Goal: Information Seeking & Learning: Learn about a topic

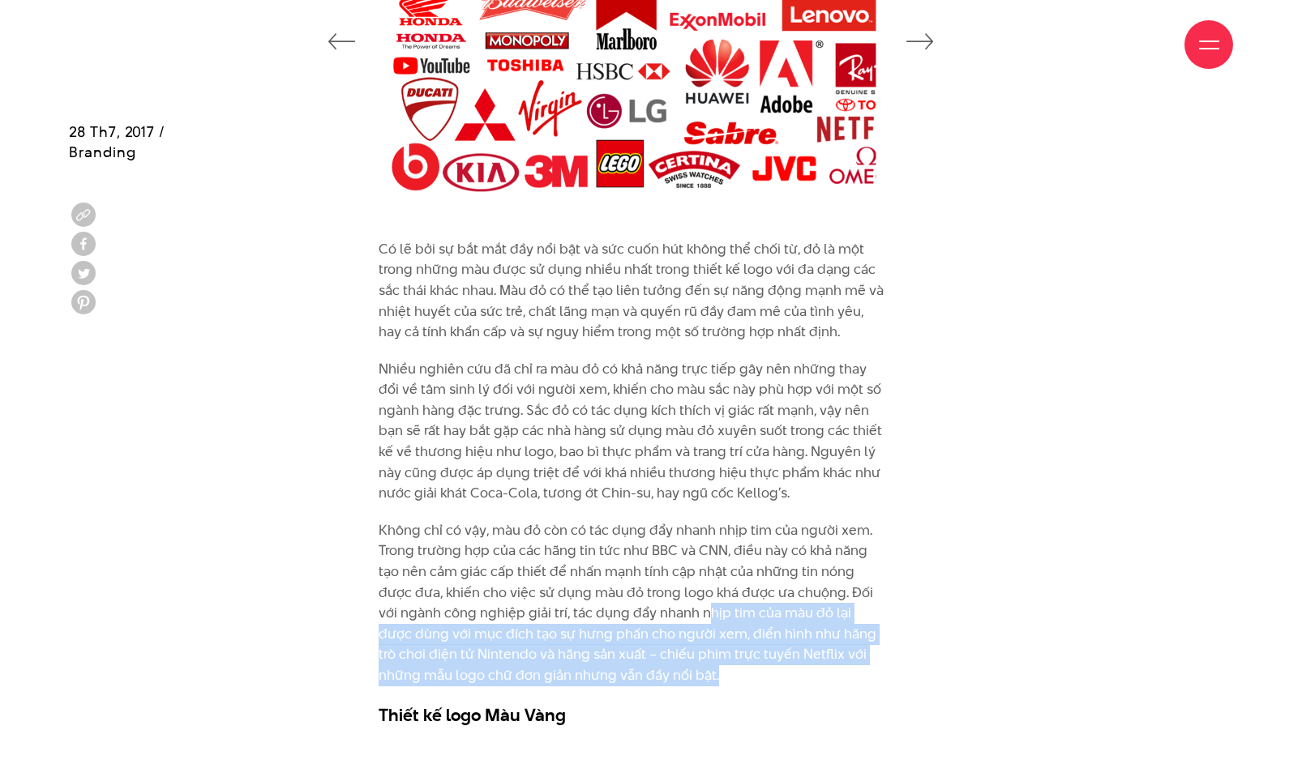
scroll to position [1667, 0]
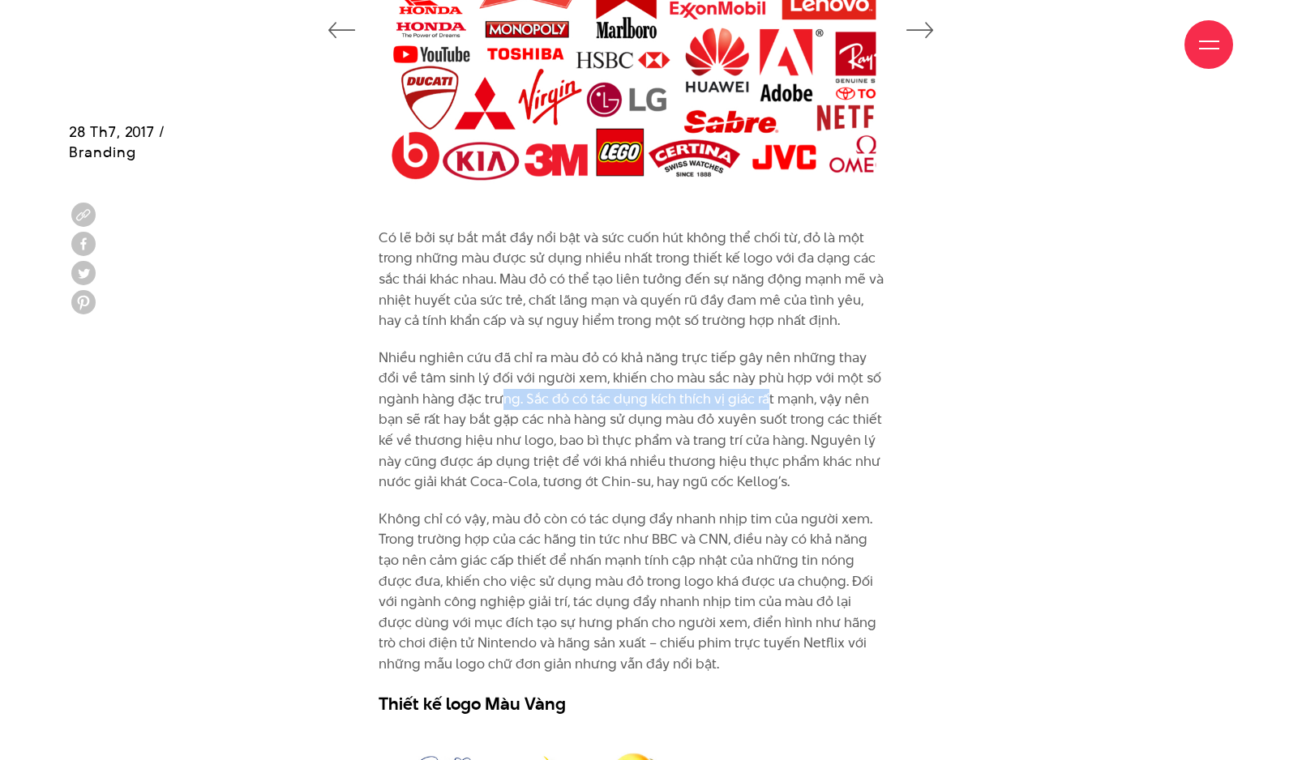
drag, startPoint x: 595, startPoint y: 386, endPoint x: 766, endPoint y: 408, distance: 172.5
click at [766, 408] on p "Nhiều nghiên cứu đã chỉ ra màu đỏ có khả năng trực tiếp gây nên những thay đổi …" at bounding box center [631, 420] width 505 height 145
click at [799, 422] on p "Nhiều nghiên cứu đã chỉ ra màu đỏ có khả năng trực tiếp gây nên những thay đổi …" at bounding box center [631, 420] width 505 height 145
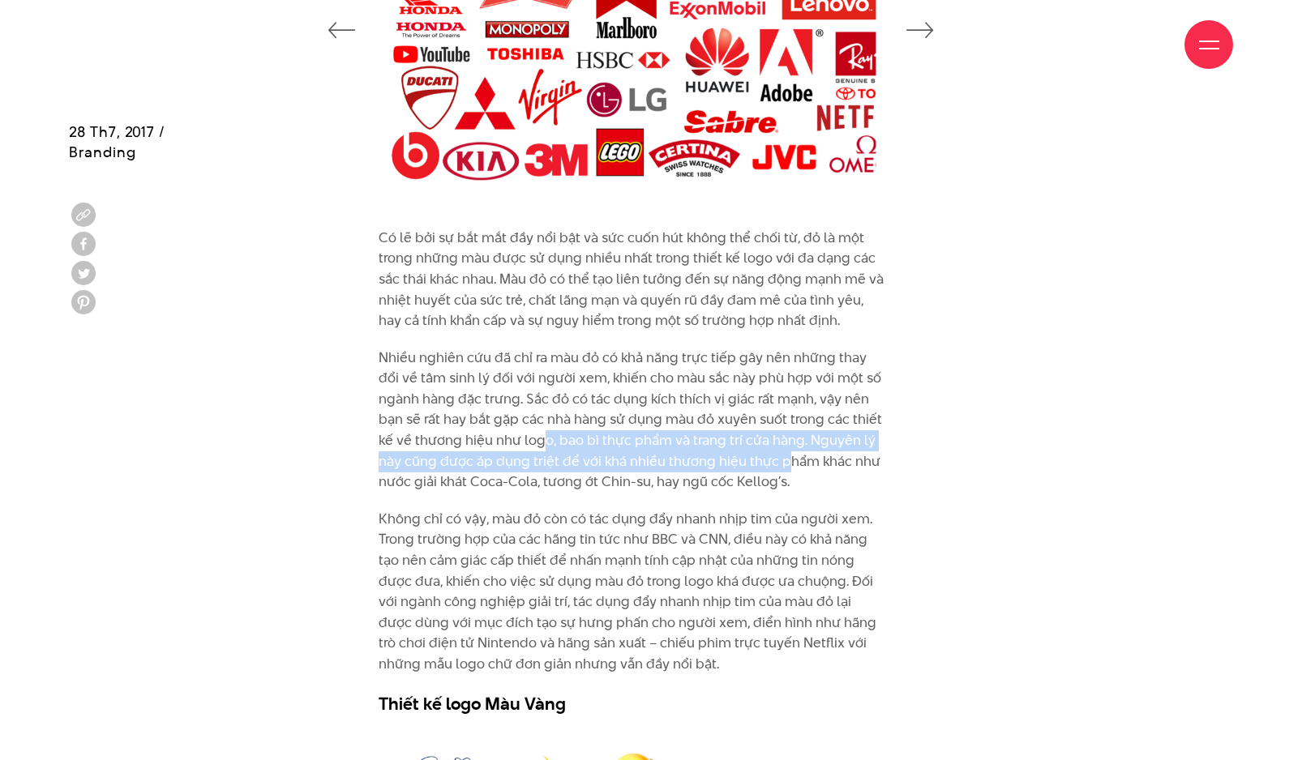
drag, startPoint x: 544, startPoint y: 430, endPoint x: 786, endPoint y: 460, distance: 243.4
click at [786, 460] on p "Nhiều nghiên cứu đã chỉ ra màu đỏ có khả năng trực tiếp gây nên những thay đổi …" at bounding box center [631, 420] width 505 height 145
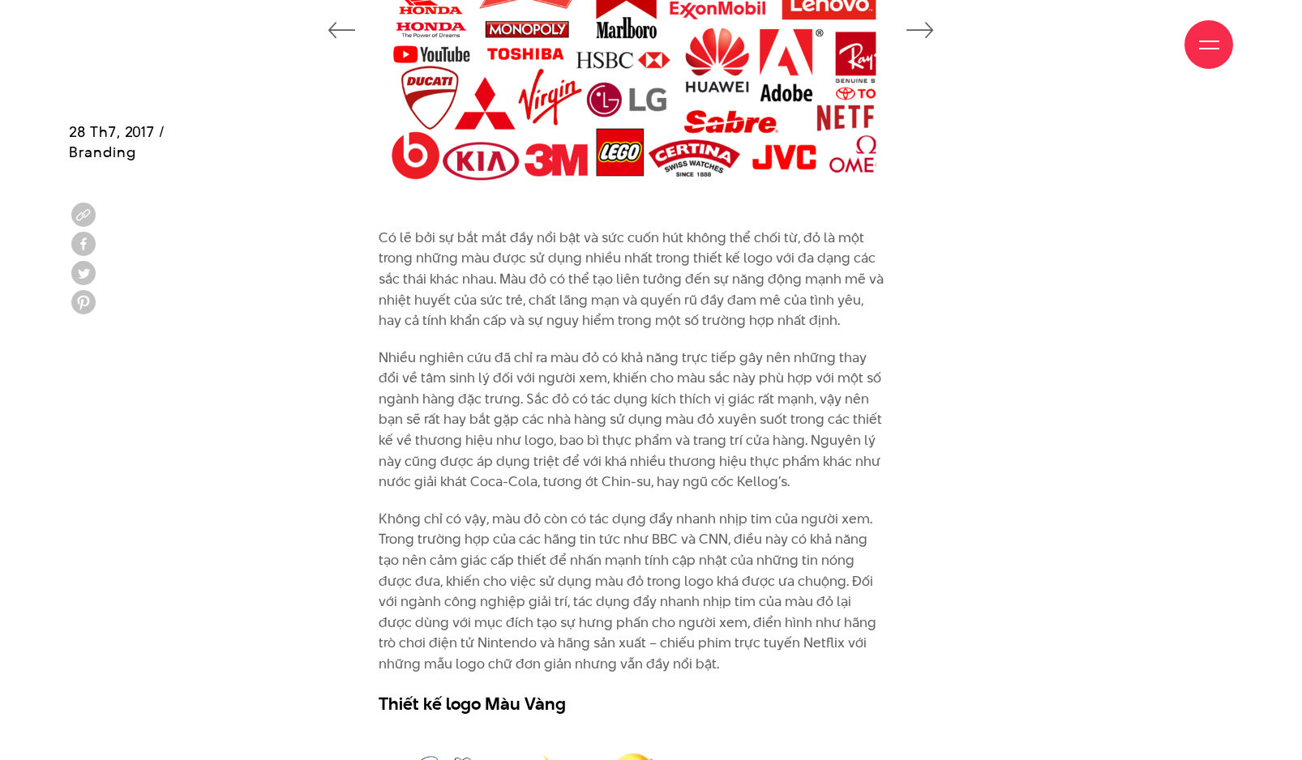
click at [839, 454] on p "Nhiều nghiên cứu đã chỉ ra màu đỏ có khả năng trực tiếp gây nên những thay đổi …" at bounding box center [631, 420] width 505 height 145
drag, startPoint x: 865, startPoint y: 460, endPoint x: 377, endPoint y: 458, distance: 488.0
click at [377, 458] on div "Có lẽ bởi sự bắt mắt đầy nổi bật và sức cuốn hút không thể chối từ, đỏ là một t…" at bounding box center [651, 476] width 602 height 496
click at [406, 502] on div "Có lẽ bởi sự bắt mắt đầy nổi bật và sức cuốn hút không thể chối từ, đỏ là một t…" at bounding box center [631, 472] width 505 height 488
drag, startPoint x: 562, startPoint y: 440, endPoint x: 727, endPoint y: 438, distance: 165.4
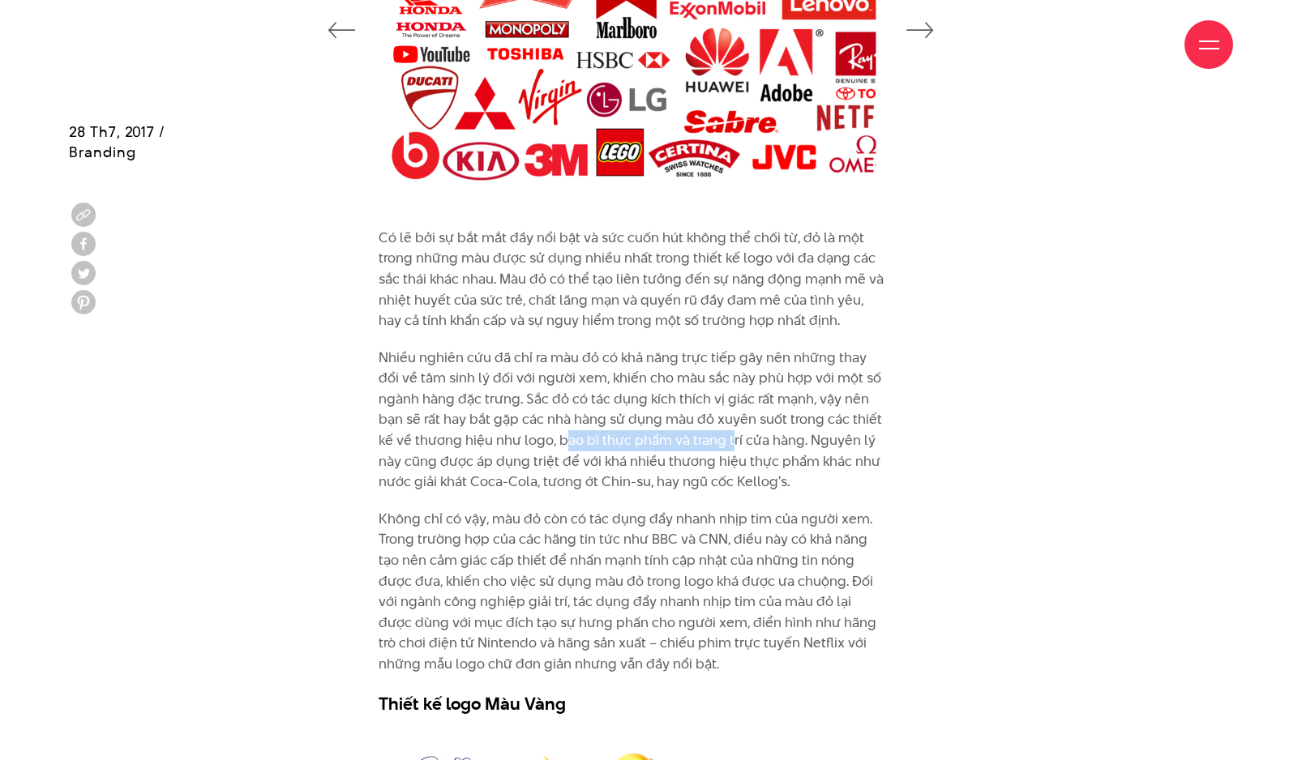
click at [727, 438] on p "Nhiều nghiên cứu đã chỉ ra màu đỏ có khả năng trực tiếp gây nên những thay đổi …" at bounding box center [631, 420] width 505 height 145
click at [748, 421] on p "Nhiều nghiên cứu đã chỉ ra màu đỏ có khả năng trực tiếp gây nên những thay đổi …" at bounding box center [631, 420] width 505 height 145
drag, startPoint x: 741, startPoint y: 421, endPoint x: 517, endPoint y: 427, distance: 223.8
click at [517, 427] on p "Nhiều nghiên cứu đã chỉ ra màu đỏ có khả năng trực tiếp gây nên những thay đổi …" at bounding box center [631, 420] width 505 height 145
click at [565, 430] on p "Nhiều nghiên cứu đã chỉ ra màu đỏ có khả năng trực tiếp gây nên những thay đổi …" at bounding box center [631, 420] width 505 height 145
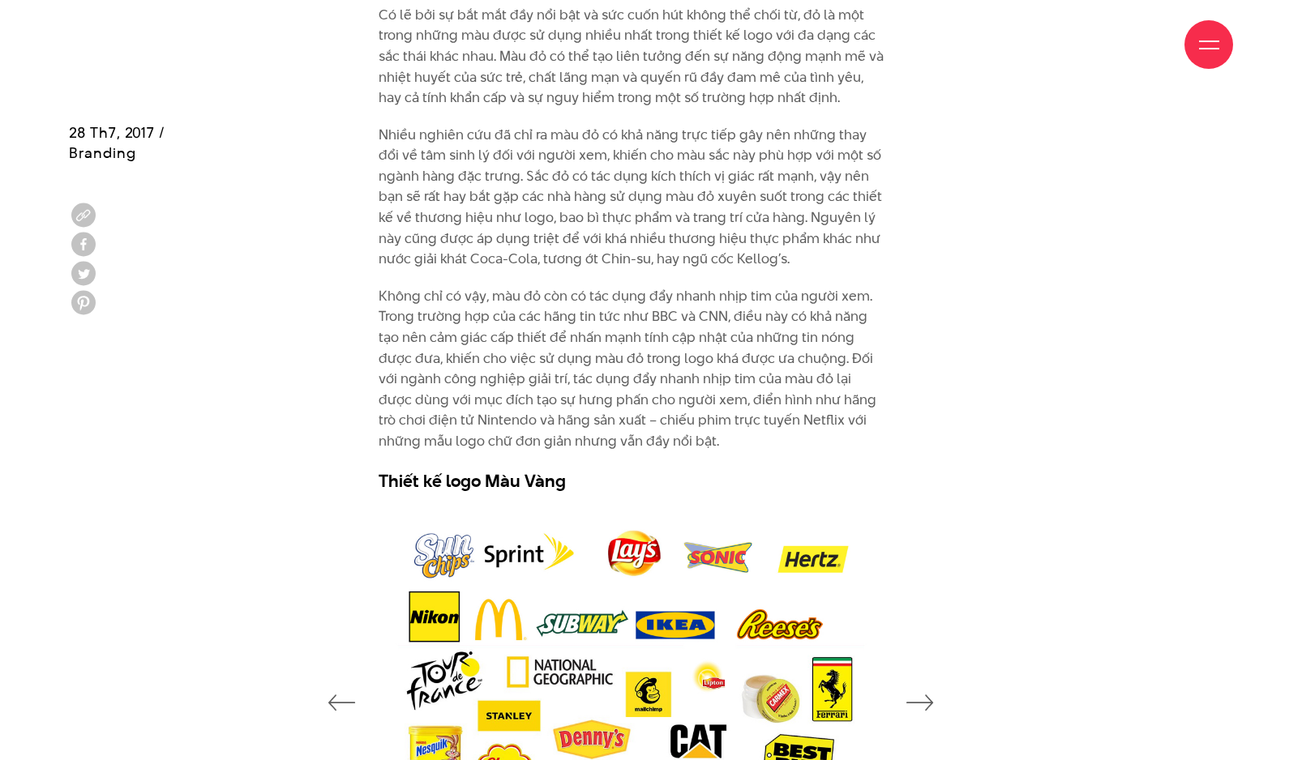
scroll to position [1861, 0]
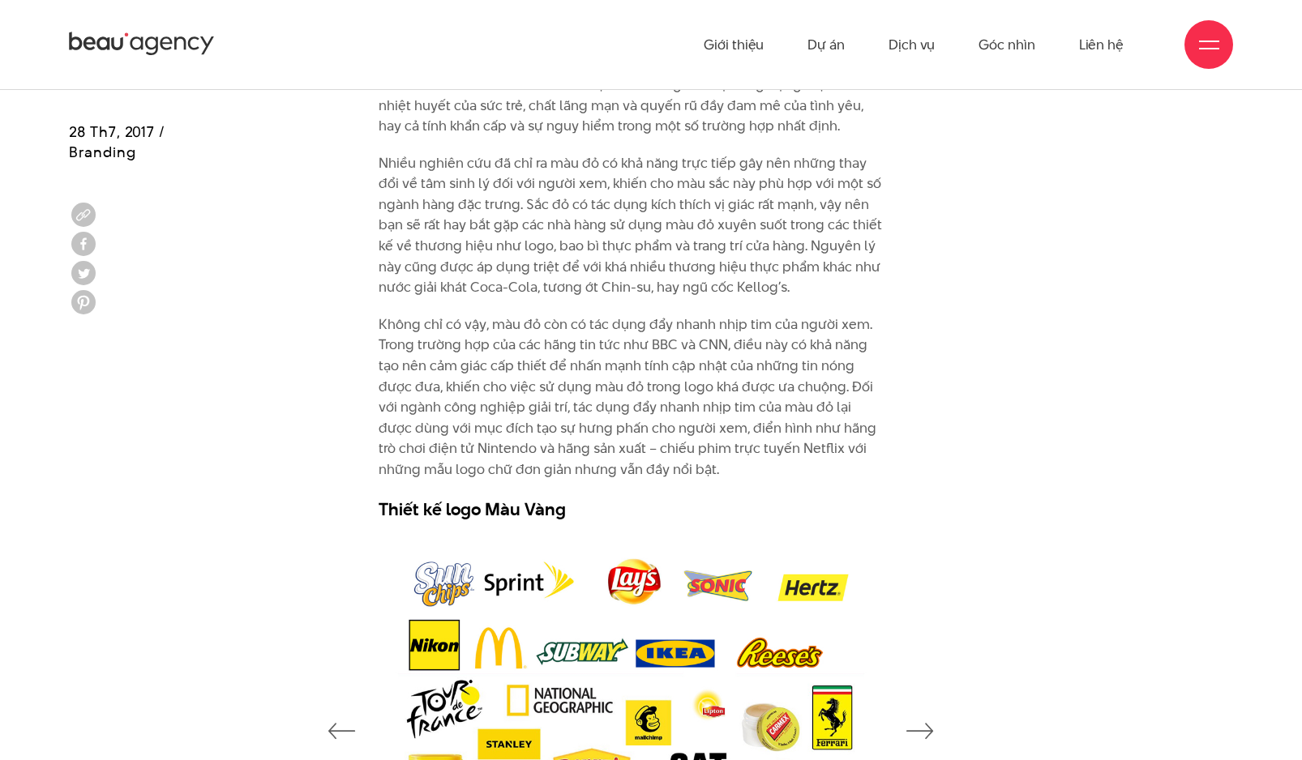
click at [645, 289] on p "Nhiều nghiên cứu đã chỉ ra màu đỏ có khả năng trực tiếp gây nên những thay đổi …" at bounding box center [631, 225] width 505 height 145
drag, startPoint x: 641, startPoint y: 289, endPoint x: 491, endPoint y: 291, distance: 150.0
click at [491, 291] on p "Nhiều nghiên cứu đã chỉ ra màu đỏ có khả năng trực tiếp gây nên những thay đổi …" at bounding box center [631, 225] width 505 height 145
click at [568, 238] on p "Nhiều nghiên cứu đã chỉ ra màu đỏ có khả năng trực tiếp gây nên những thay đổi …" at bounding box center [631, 225] width 505 height 145
drag, startPoint x: 551, startPoint y: 247, endPoint x: 734, endPoint y: 248, distance: 183.2
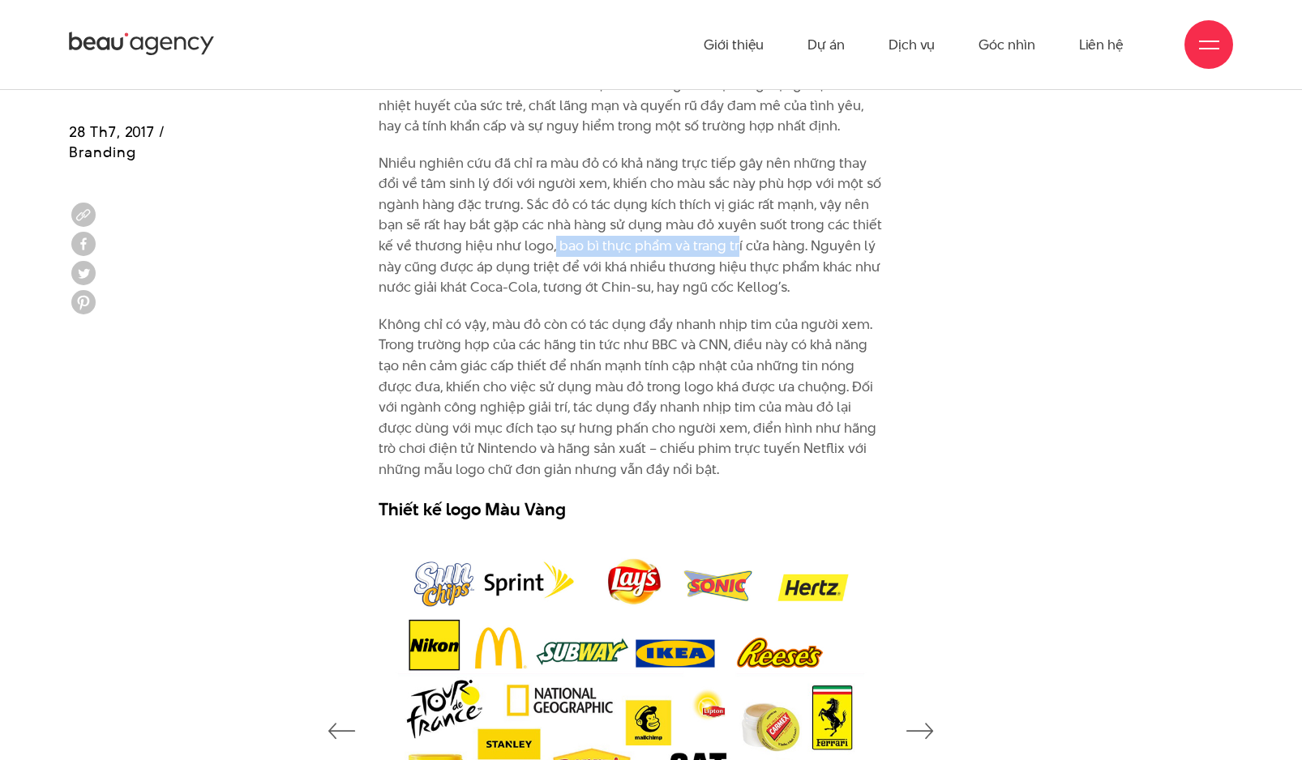
click at [734, 248] on p "Nhiều nghiên cứu đã chỉ ra màu đỏ có khả năng trực tiếp gây nên những thay đổi …" at bounding box center [631, 225] width 505 height 145
click at [775, 246] on p "Nhiều nghiên cứu đã chỉ ra màu đỏ có khả năng trực tiếp gây nên những thay đổi …" at bounding box center [631, 225] width 505 height 145
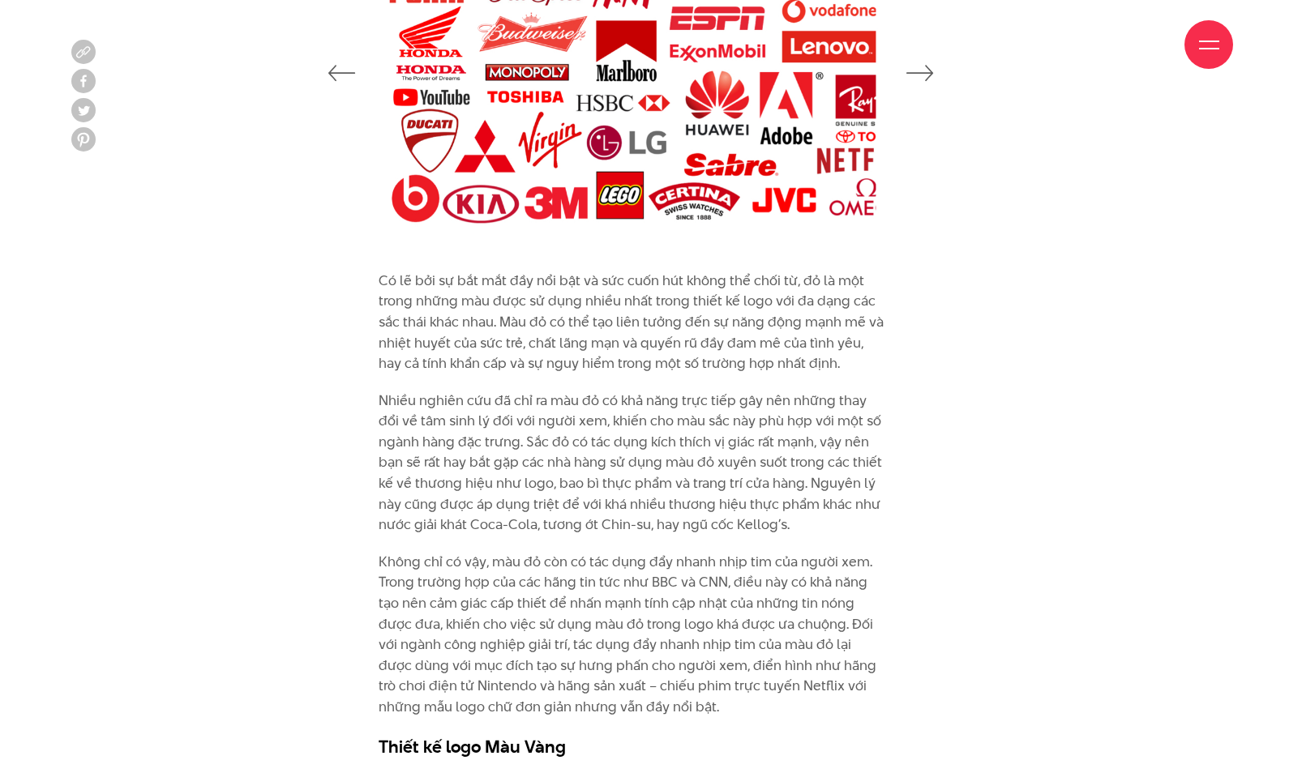
scroll to position [1715, 0]
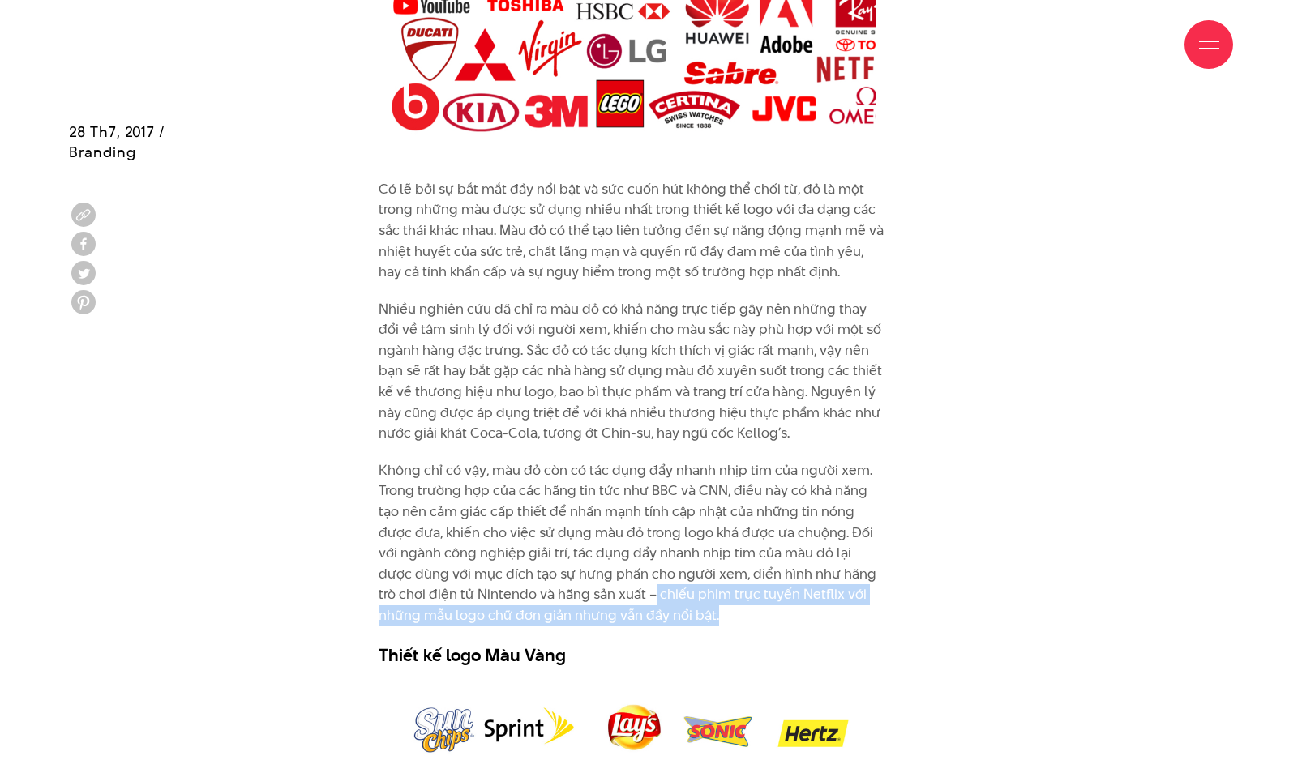
drag, startPoint x: 601, startPoint y: 593, endPoint x: 825, endPoint y: 606, distance: 224.9
click at [825, 606] on p "Không chỉ có vậy, màu đỏ còn có tác dụng đẩy nhanh nhịp tim của người xem. Tron…" at bounding box center [631, 543] width 505 height 166
click at [709, 588] on p "Không chỉ có vậy, màu đỏ còn có tác dụng đẩy nhanh nhịp tim của người xem. Tron…" at bounding box center [631, 543] width 505 height 166
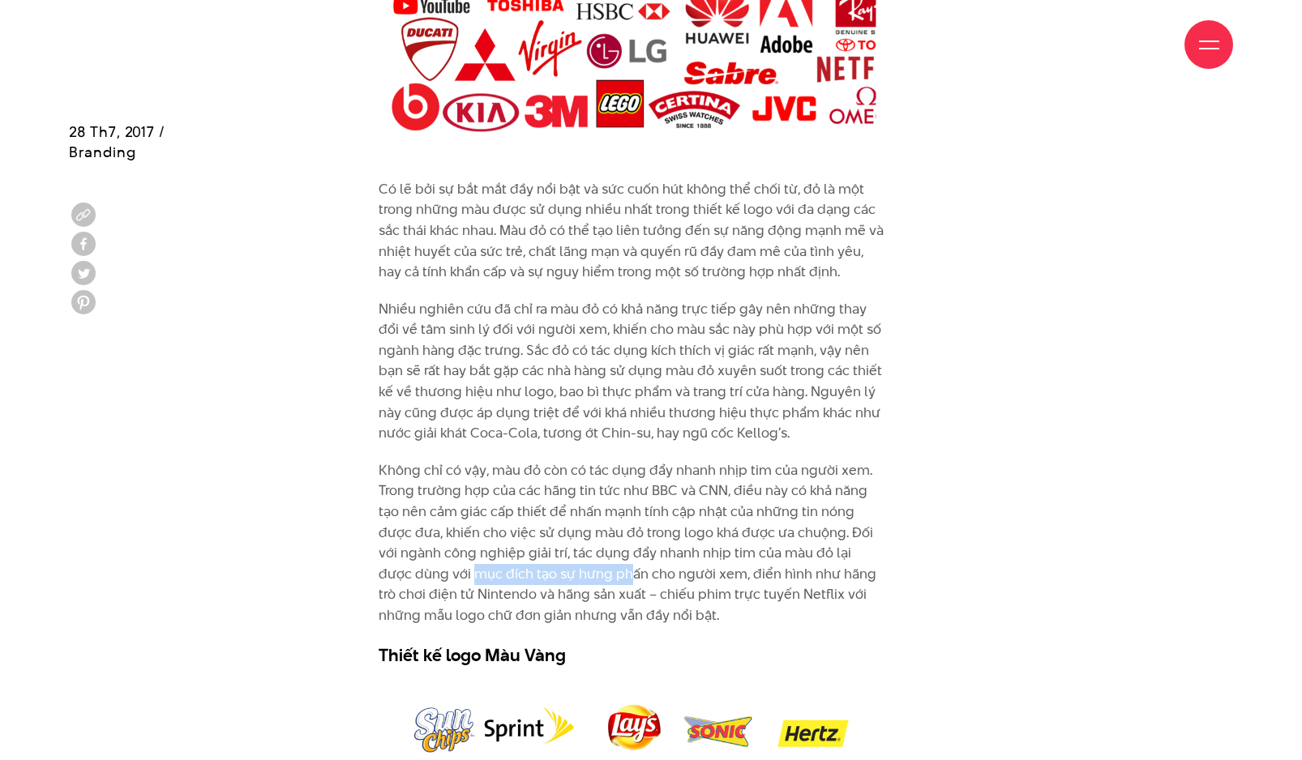
drag, startPoint x: 589, startPoint y: 568, endPoint x: 443, endPoint y: 577, distance: 147.0
click at [443, 577] on p "Không chỉ có vậy, màu đỏ còn có tác dụng đẩy nhanh nhịp tim của người xem. Tron…" at bounding box center [631, 543] width 505 height 166
click at [667, 360] on p "Nhiều nghiên cứu đã chỉ ra màu đỏ có khả năng trực tiếp gây nên những thay đổi …" at bounding box center [631, 371] width 505 height 145
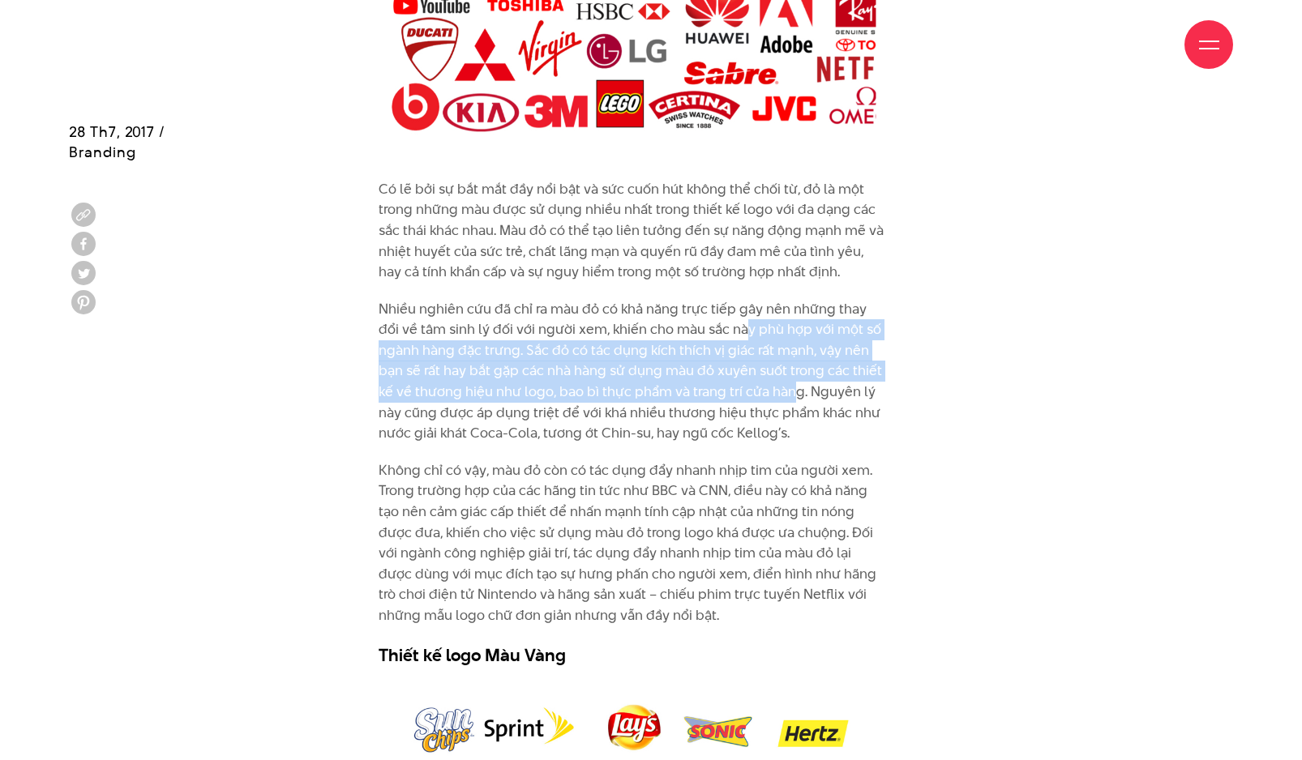
drag, startPoint x: 725, startPoint y: 339, endPoint x: 794, endPoint y: 388, distance: 84.8
click at [794, 388] on p "Nhiều nghiên cứu đã chỉ ra màu đỏ có khả năng trực tiếp gây nên những thay đổi …" at bounding box center [631, 371] width 505 height 145
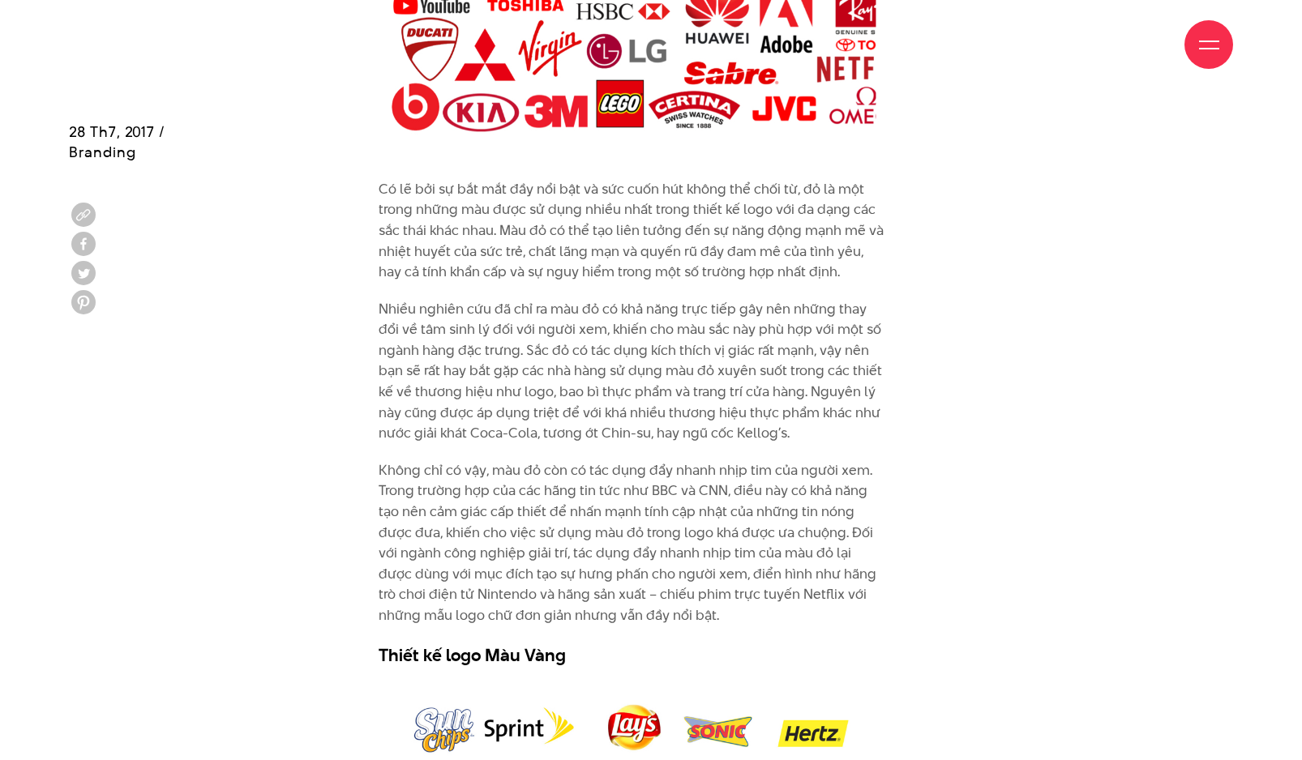
click at [713, 280] on p "Có lẽ bởi sự bắt mắt đầy nổi bật và sức cuốn hút không thể chối từ, đỏ là một t…" at bounding box center [631, 231] width 505 height 104
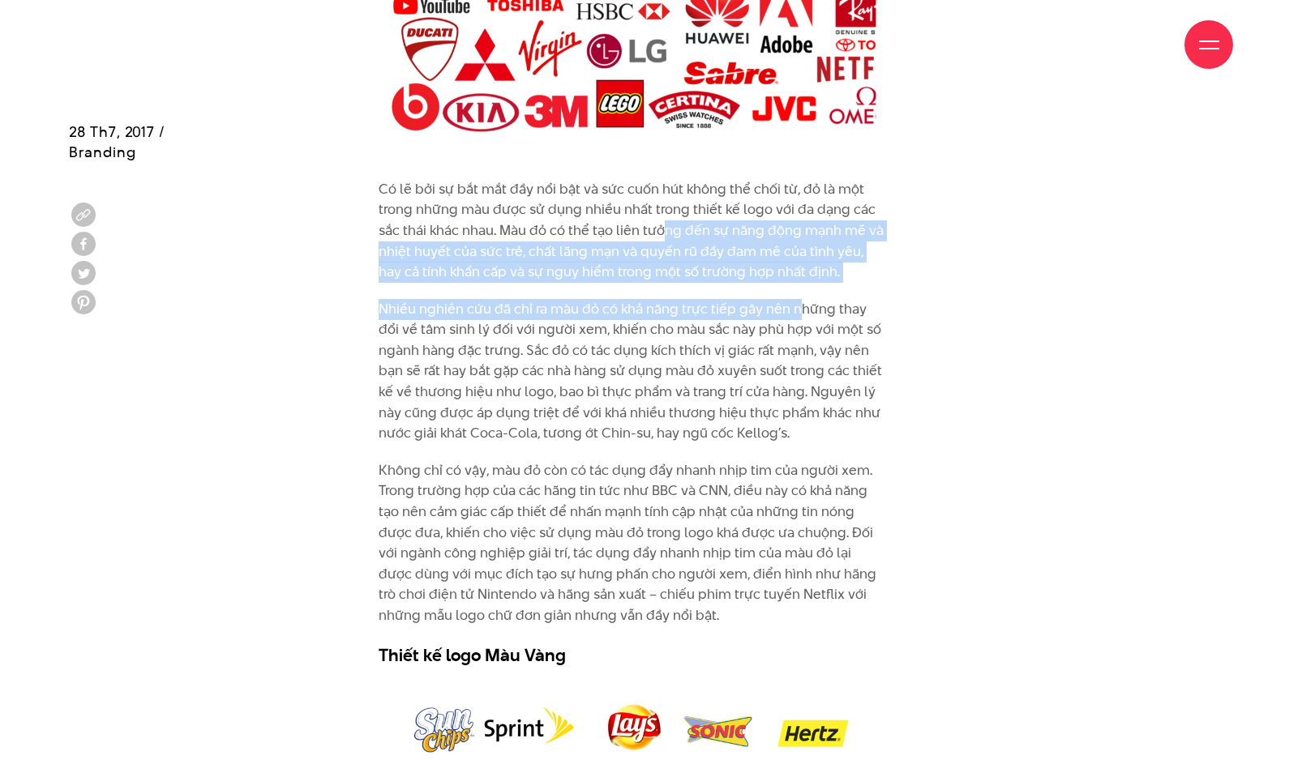
drag, startPoint x: 666, startPoint y: 238, endPoint x: 794, endPoint y: 300, distance: 141.4
click at [794, 300] on div "Có lẽ bởi sự bắt mắt đầy nổi bật và sức cuốn hút không thể chối từ, đỏ là một t…" at bounding box center [631, 423] width 505 height 488
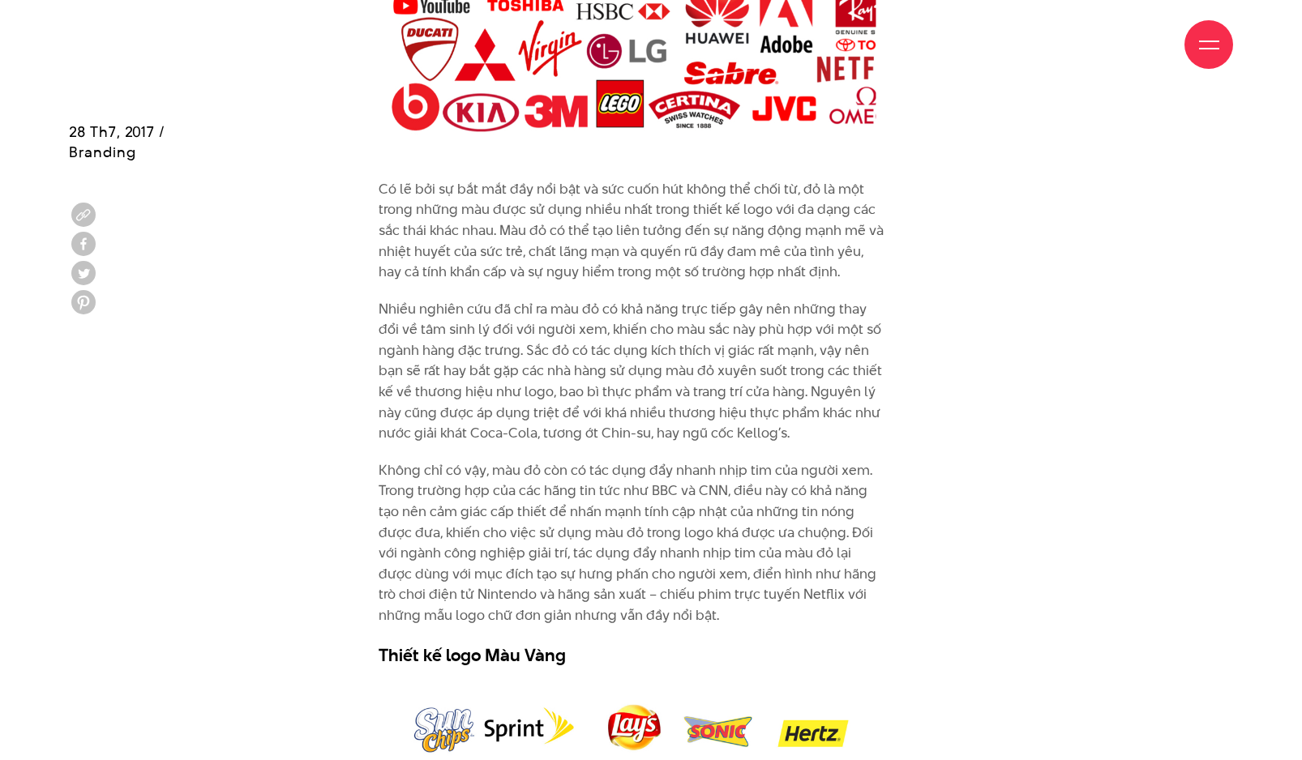
click at [780, 349] on p "Nhiều nghiên cứu đã chỉ ra màu đỏ có khả năng trực tiếp gây nên những thay đổi …" at bounding box center [631, 371] width 505 height 145
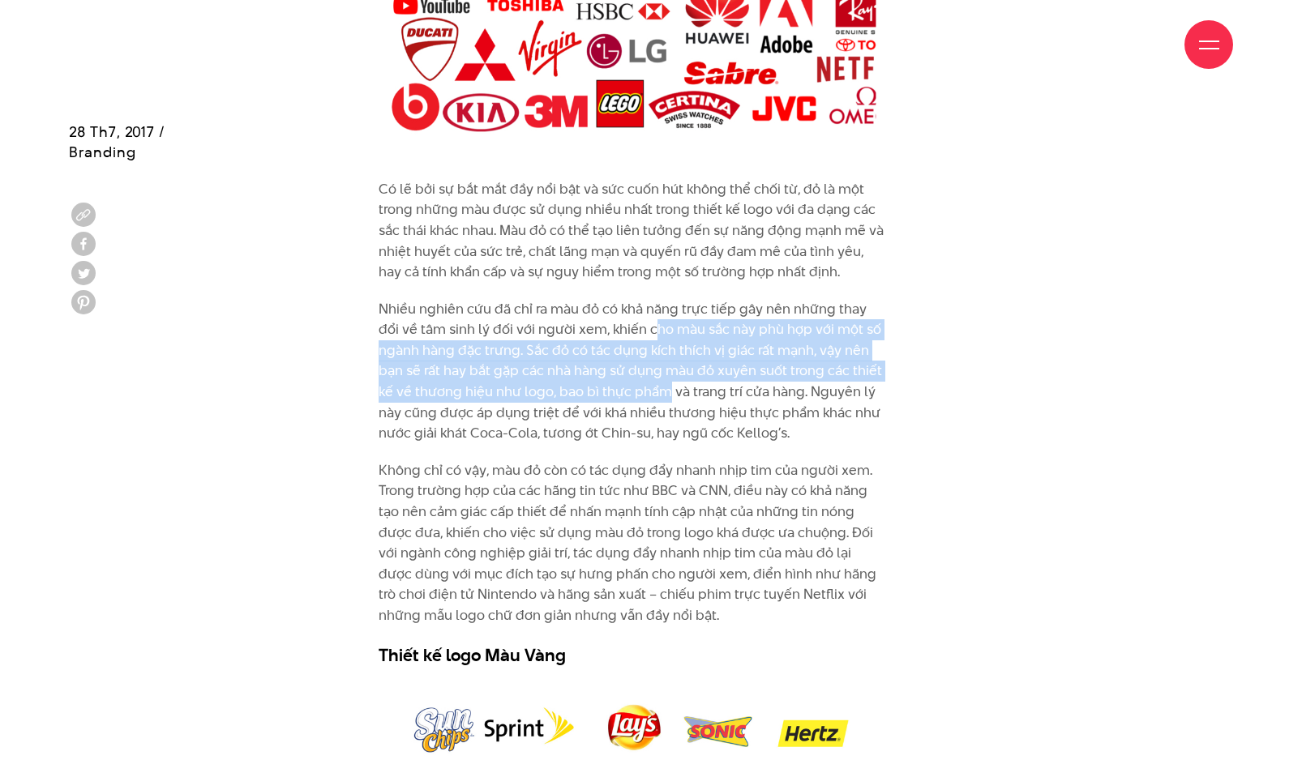
drag, startPoint x: 626, startPoint y: 338, endPoint x: 666, endPoint y: 395, distance: 69.7
click at [666, 395] on p "Nhiều nghiên cứu đã chỉ ra màu đỏ có khả năng trực tiếp gây nên những thay đổi …" at bounding box center [631, 371] width 505 height 145
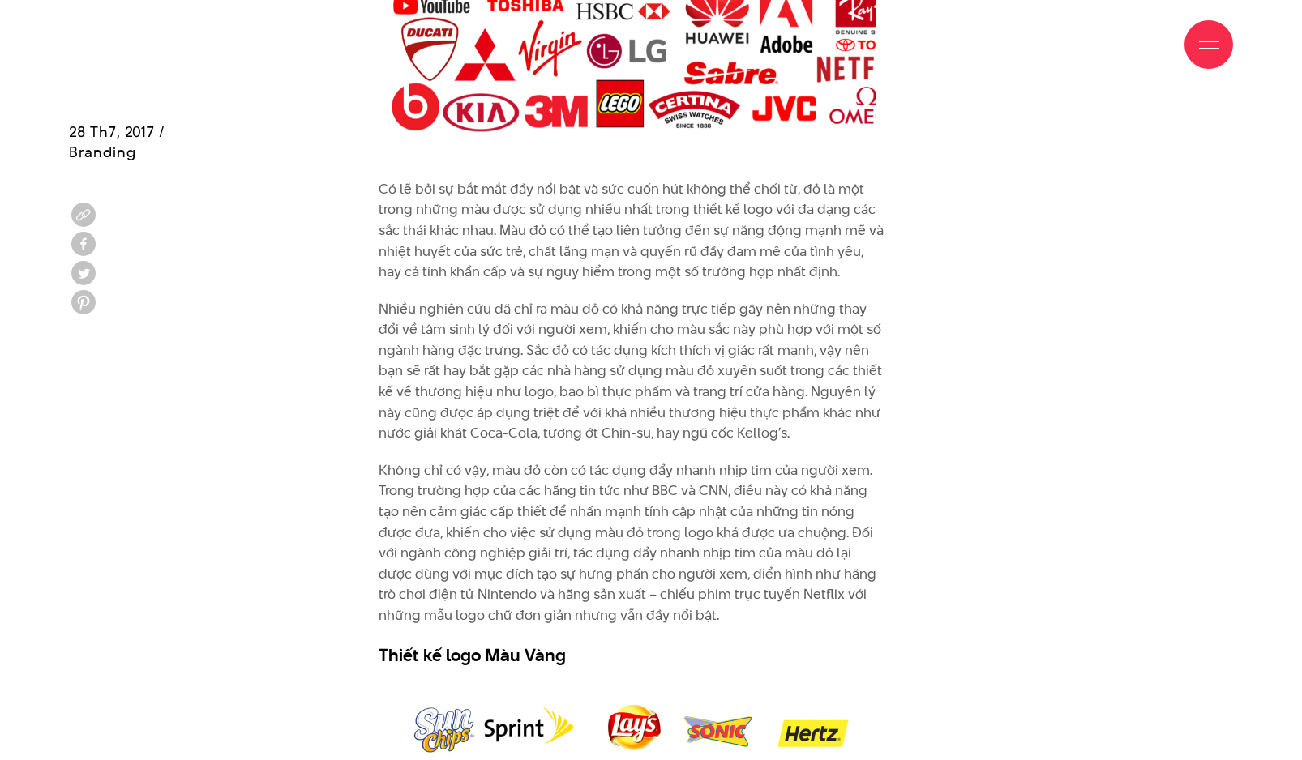
click at [712, 407] on p "Nhiều nghiên cứu đã chỉ ra màu đỏ có khả năng trực tiếp gây nên những thay đổi …" at bounding box center [631, 371] width 505 height 145
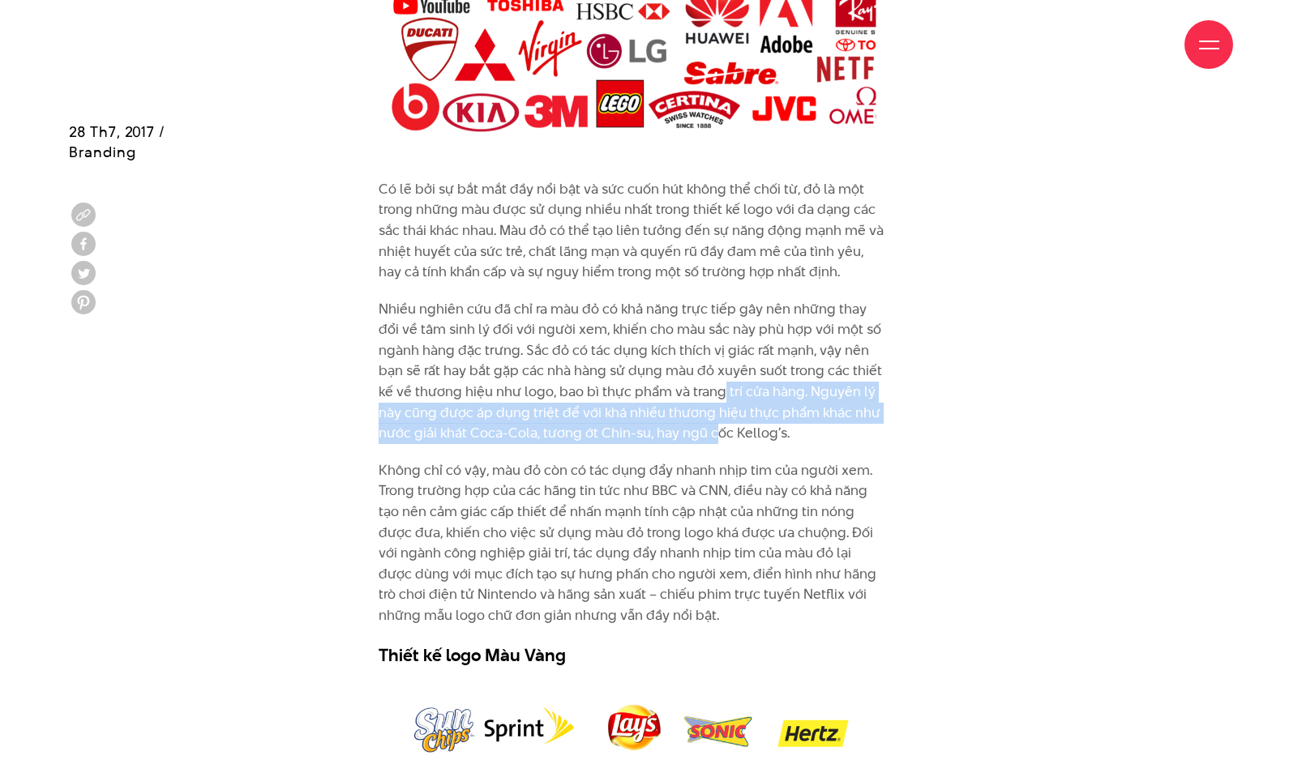
drag, startPoint x: 720, startPoint y: 384, endPoint x: 713, endPoint y: 430, distance: 46.8
click at [713, 430] on p "Nhiều nghiên cứu đã chỉ ra màu đỏ có khả năng trực tiếp gây nên những thay đổi …" at bounding box center [631, 371] width 505 height 145
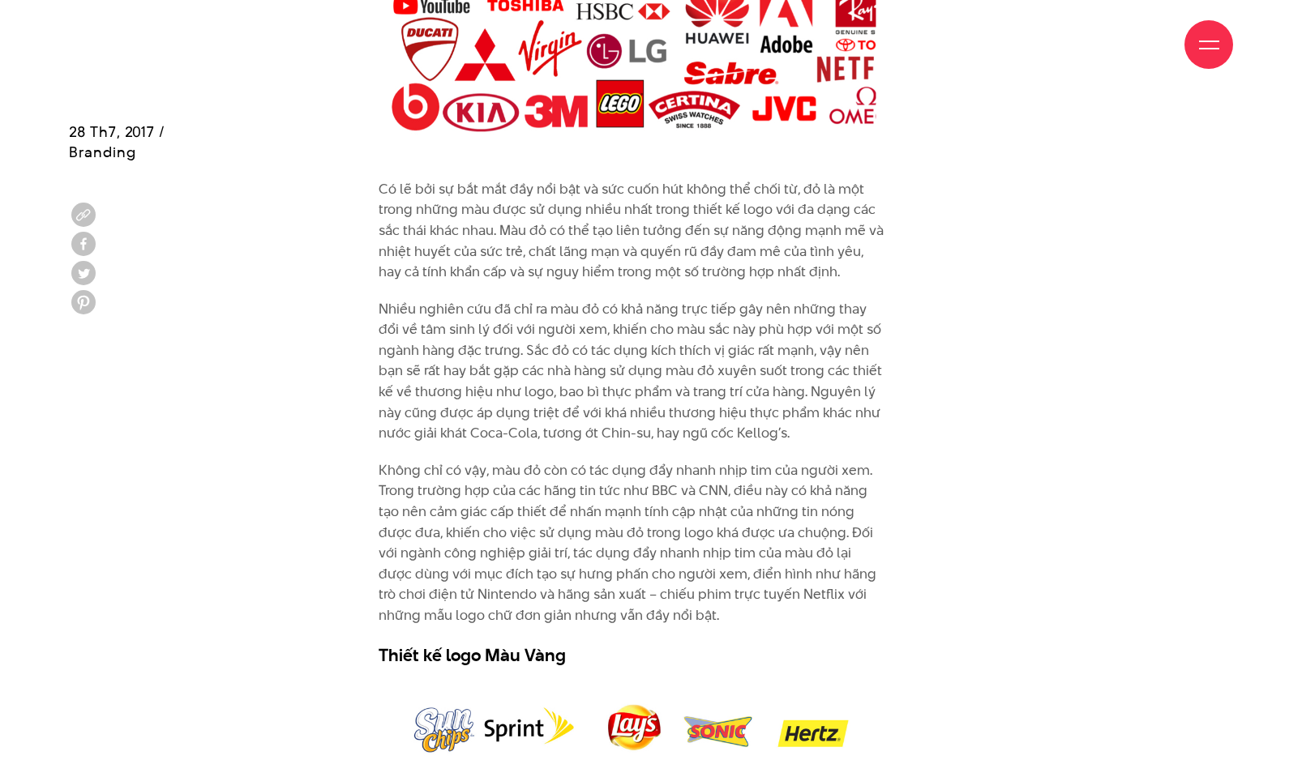
click at [654, 396] on p "Nhiều nghiên cứu đã chỉ ra màu đỏ có khả năng trực tiếp gây nên những thay đổi …" at bounding box center [631, 371] width 505 height 145
drag, startPoint x: 580, startPoint y: 323, endPoint x: 659, endPoint y: 335, distance: 79.5
click at [659, 335] on p "Nhiều nghiên cứu đã chỉ ra màu đỏ có khả năng trực tiếp gây nên những thay đổi …" at bounding box center [631, 371] width 505 height 145
click at [675, 418] on p "Nhiều nghiên cứu đã chỉ ra màu đỏ có khả năng trực tiếp gây nên những thay đổi …" at bounding box center [631, 371] width 505 height 145
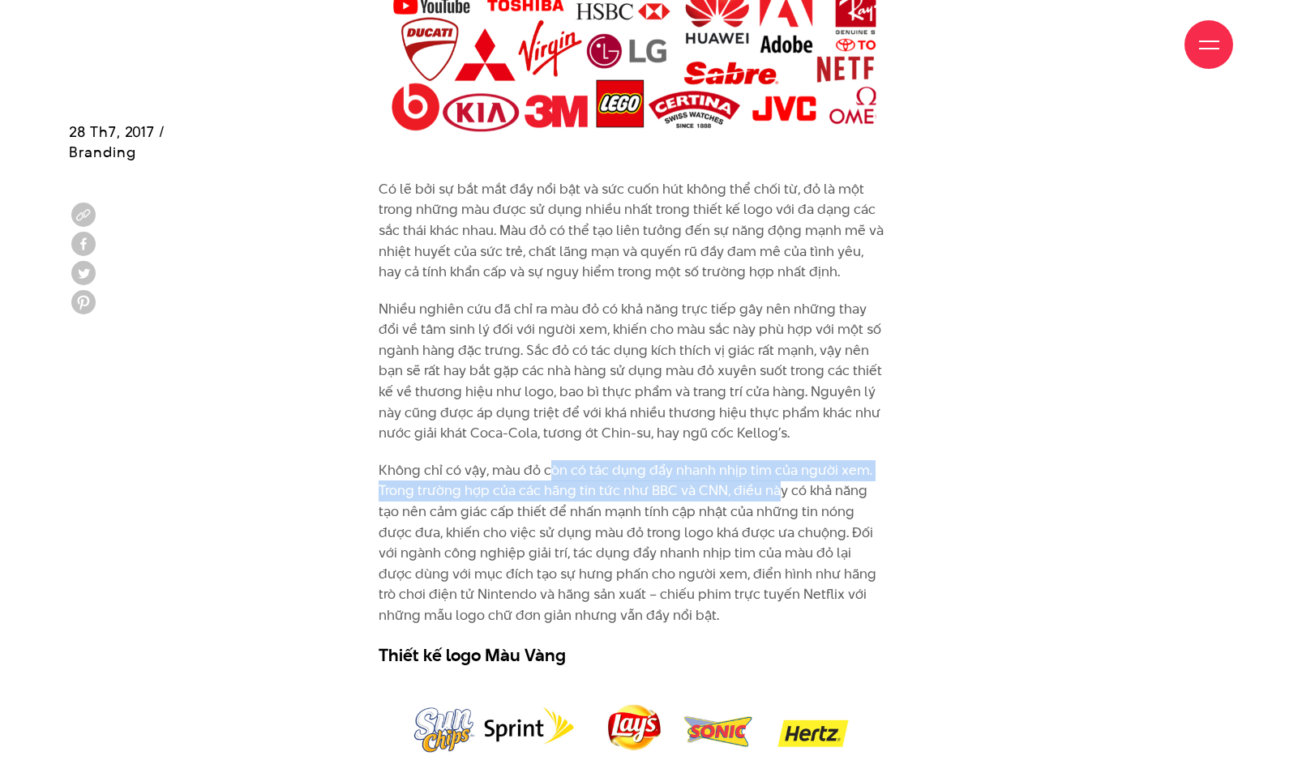
drag, startPoint x: 563, startPoint y: 473, endPoint x: 773, endPoint y: 484, distance: 210.2
click at [773, 484] on p "Không chỉ có vậy, màu đỏ còn có tác dụng đẩy nhanh nhịp tim của người xem. Tron…" at bounding box center [631, 543] width 505 height 166
click at [577, 479] on p "Không chỉ có vậy, màu đỏ còn có tác dụng đẩy nhanh nhịp tim của người xem. Tron…" at bounding box center [631, 543] width 505 height 166
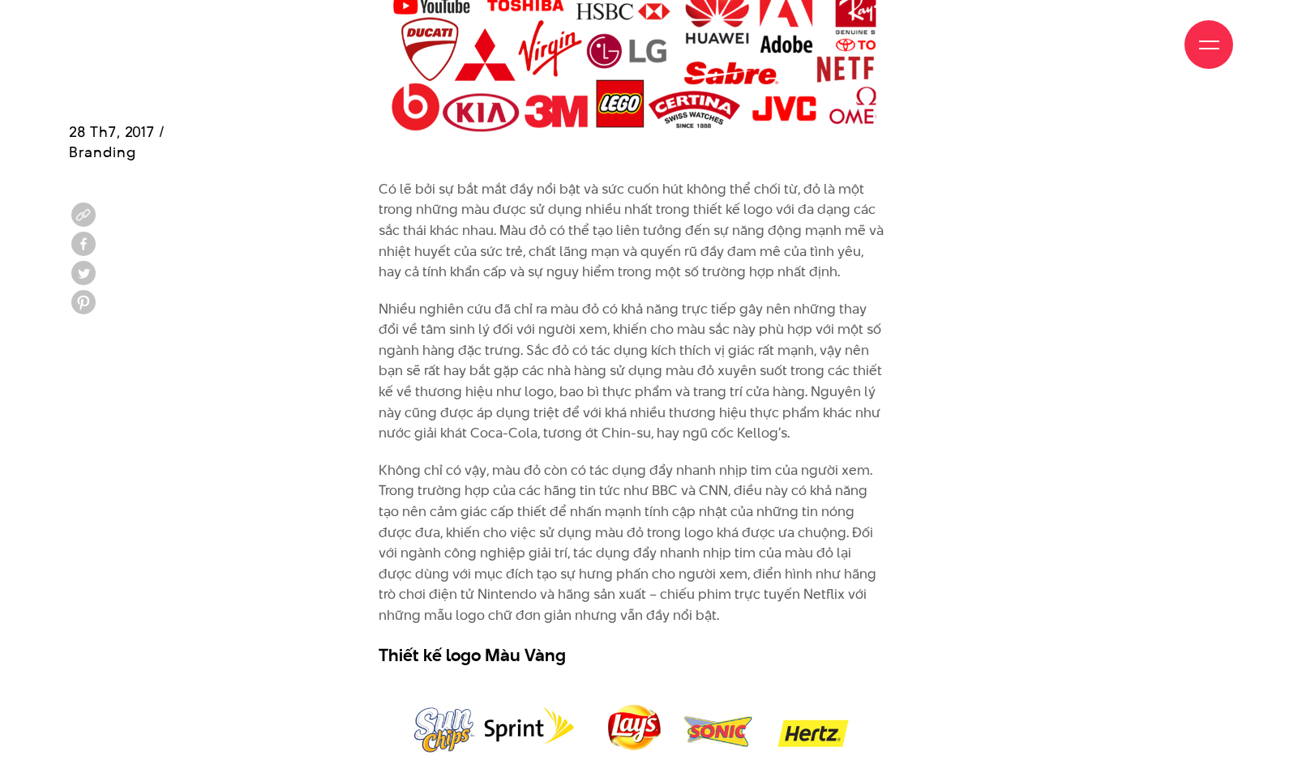
drag, startPoint x: 645, startPoint y: 470, endPoint x: 700, endPoint y: 486, distance: 58.2
click at [700, 486] on p "Không chỉ có vậy, màu đỏ còn có tác dụng đẩy nhanh nhịp tim của người xem. Tron…" at bounding box center [631, 543] width 505 height 166
click at [625, 497] on p "Không chỉ có vậy, màu đỏ còn có tác dụng đẩy nhanh nhịp tim của người xem. Tron…" at bounding box center [631, 543] width 505 height 166
drag, startPoint x: 490, startPoint y: 509, endPoint x: 544, endPoint y: 512, distance: 54.4
click at [544, 512] on p "Không chỉ có vậy, màu đỏ còn có tác dụng đẩy nhanh nhịp tim của người xem. Tron…" at bounding box center [631, 543] width 505 height 166
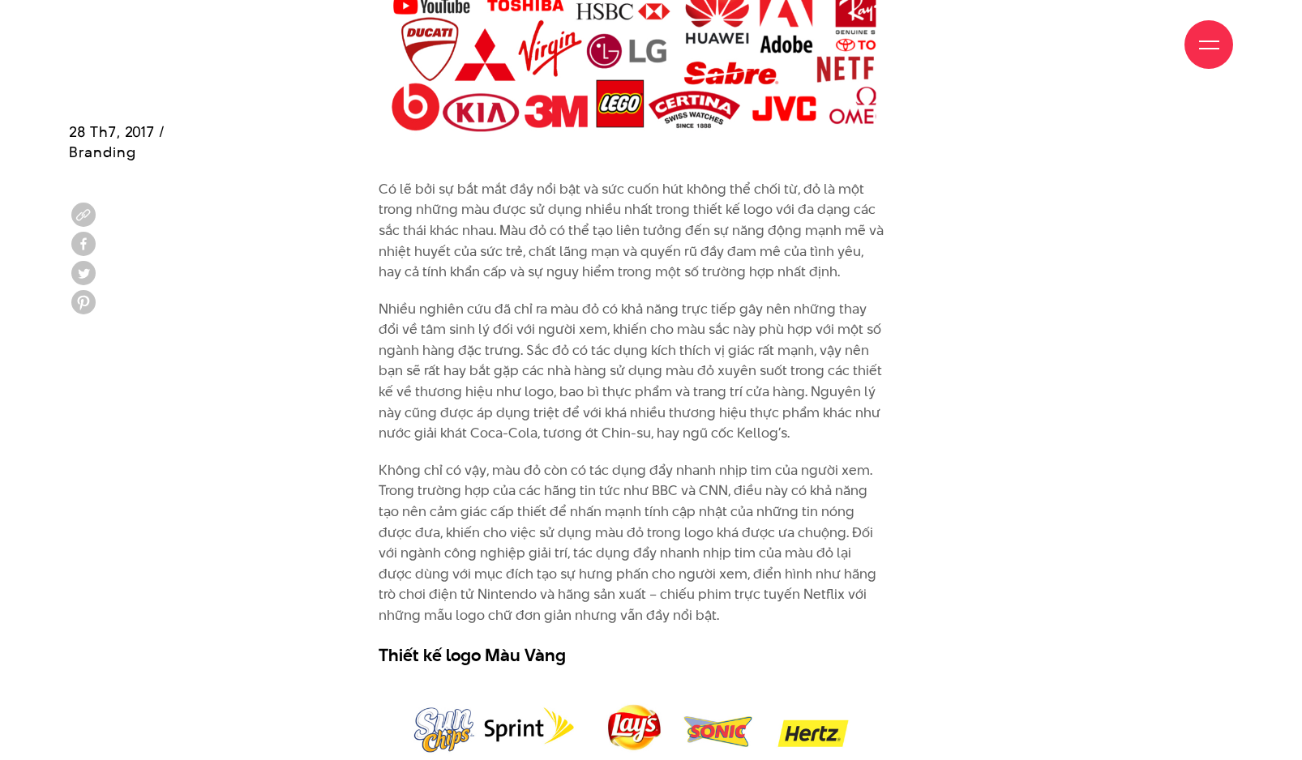
click at [473, 520] on p "Không chỉ có vậy, màu đỏ còn có tác dụng đẩy nhanh nhịp tim của người xem. Tron…" at bounding box center [631, 543] width 505 height 166
drag, startPoint x: 533, startPoint y: 512, endPoint x: 634, endPoint y: 512, distance: 101.3
click at [634, 512] on p "Không chỉ có vậy, màu đỏ còn có tác dụng đẩy nhanh nhịp tim của người xem. Tron…" at bounding box center [631, 543] width 505 height 166
click at [690, 522] on p "Không chỉ có vậy, màu đỏ còn có tác dụng đẩy nhanh nhịp tim của người xem. Tron…" at bounding box center [631, 543] width 505 height 166
drag, startPoint x: 686, startPoint y: 520, endPoint x: 753, endPoint y: 516, distance: 67.5
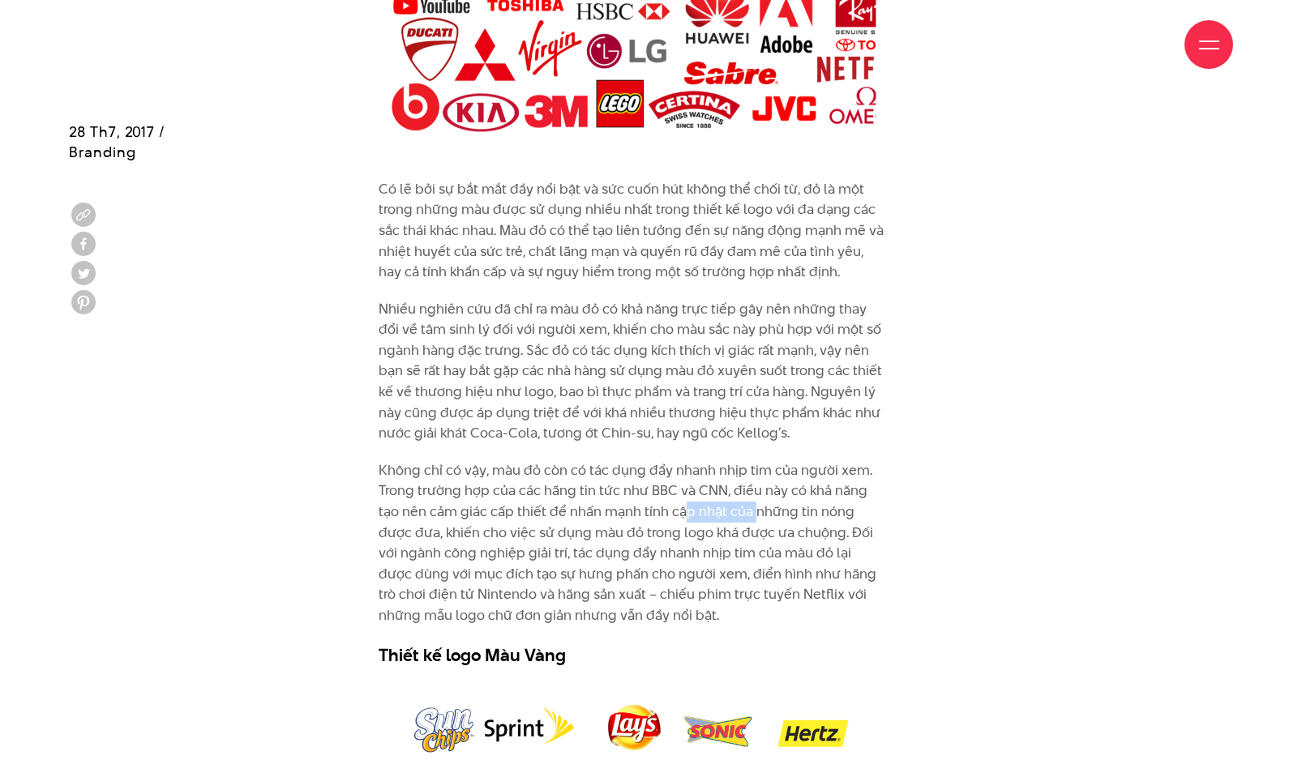
click at [753, 516] on p "Không chỉ có vậy, màu đỏ còn có tác dụng đẩy nhanh nhịp tim của người xem. Tron…" at bounding box center [631, 543] width 505 height 166
click at [723, 536] on p "Không chỉ có vậy, màu đỏ còn có tác dụng đẩy nhanh nhịp tim của người xem. Tron…" at bounding box center [631, 543] width 505 height 166
drag, startPoint x: 543, startPoint y: 511, endPoint x: 375, endPoint y: 515, distance: 167.9
click at [375, 515] on div "Có lẽ bởi sự bắt mắt đầy nổi bật và sức cuốn hút không thể chối từ, đỏ là một t…" at bounding box center [651, 427] width 602 height 496
copy p "tạo nên cảm giác cấp thiết"
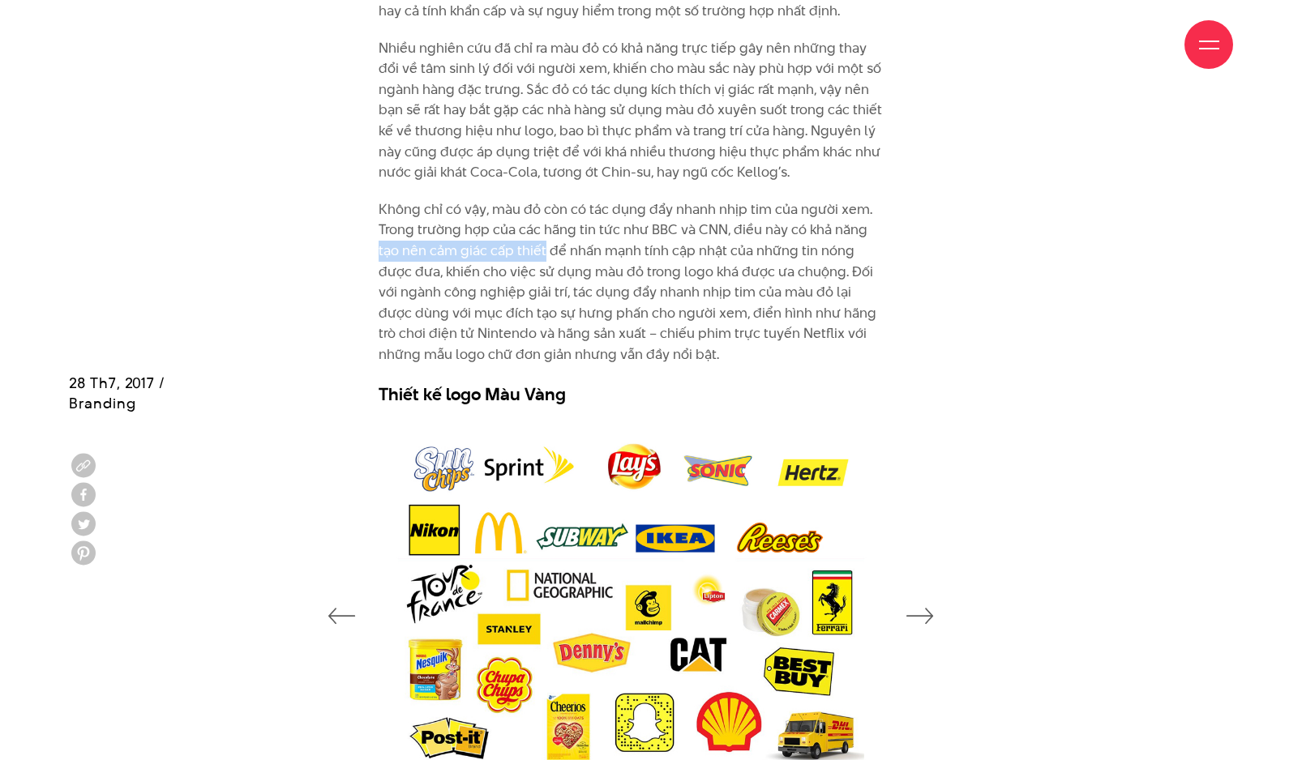
scroll to position [2227, 0]
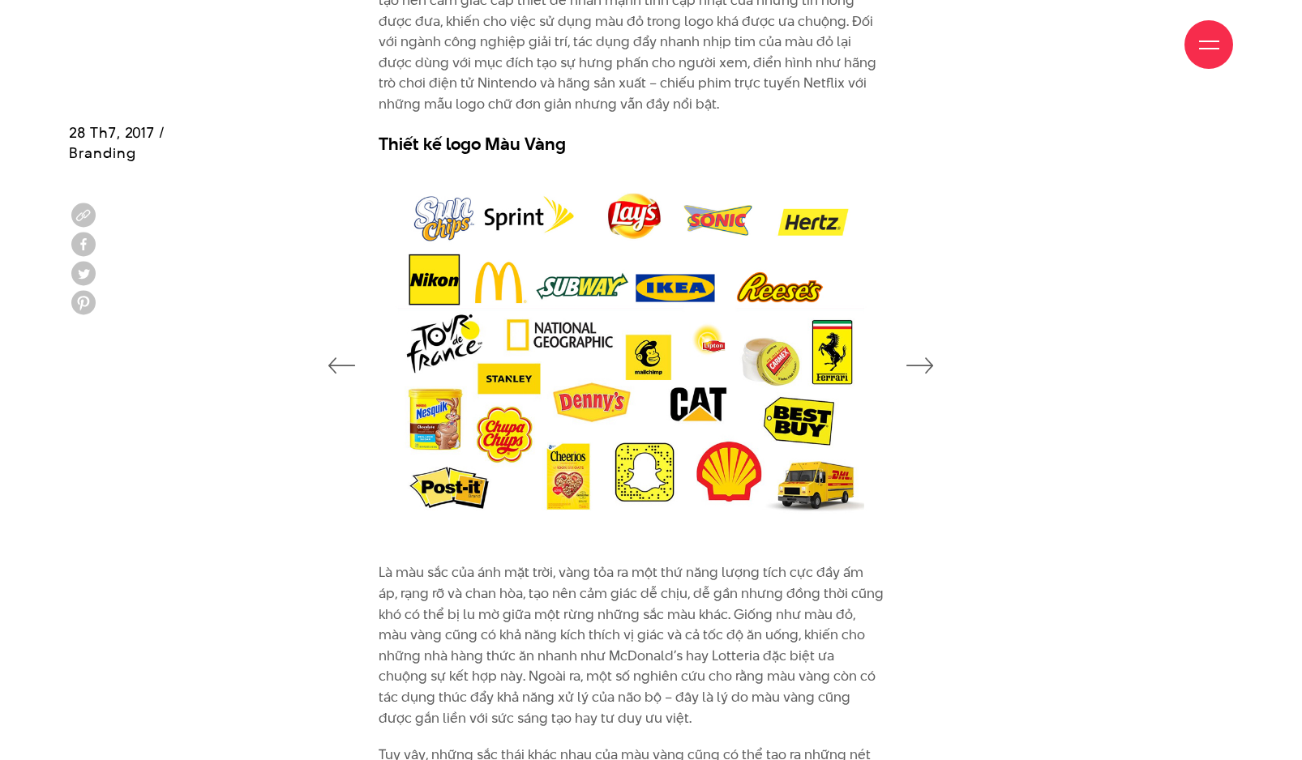
click at [742, 598] on p "Là màu sắc của ánh mặt trời, vàng tỏa ra một thứ năng lượng tích cực đầy ấm áp,…" at bounding box center [631, 646] width 505 height 166
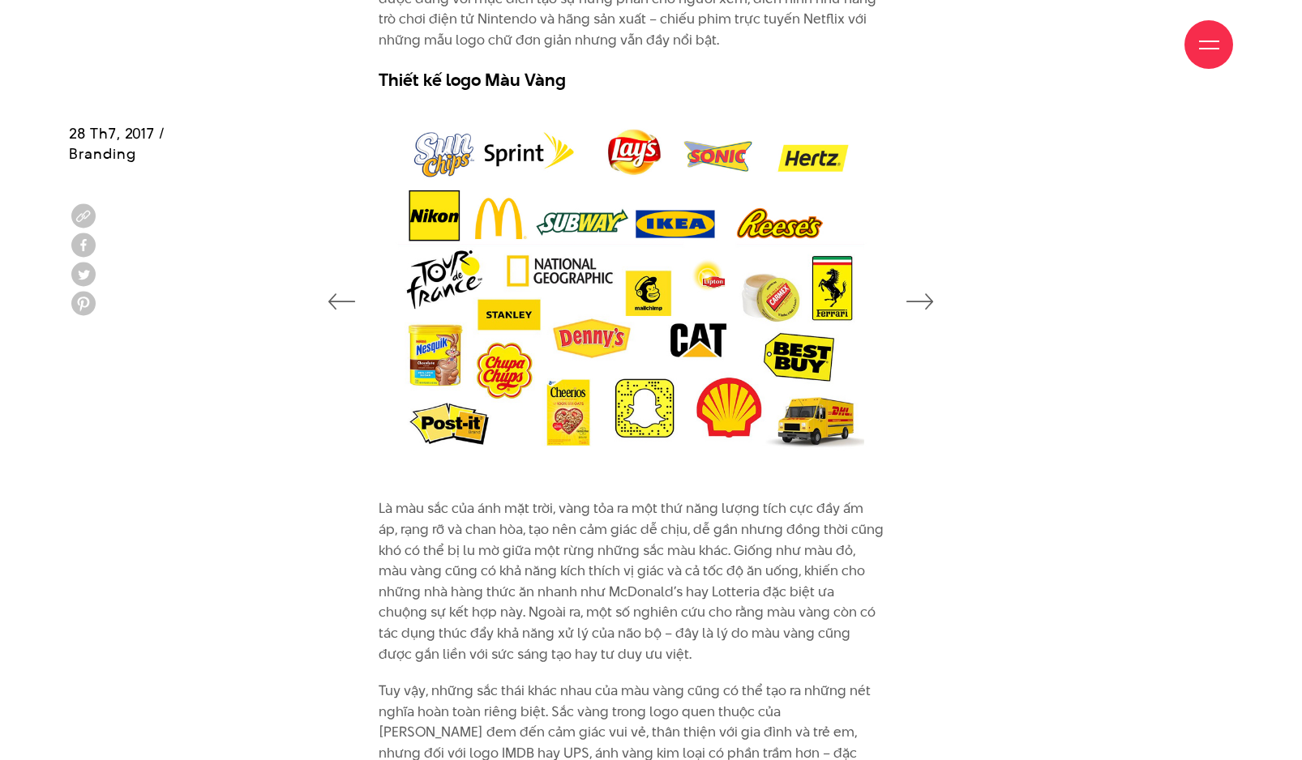
scroll to position [2292, 0]
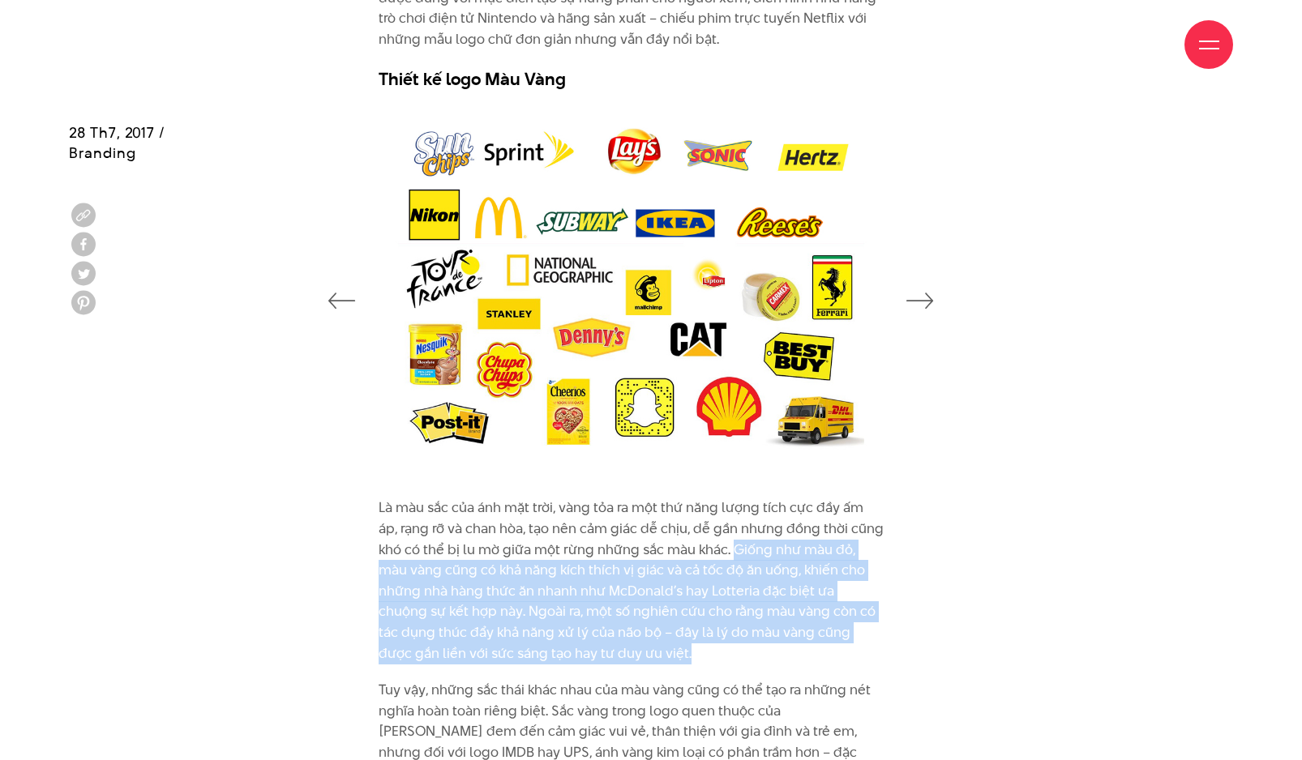
drag, startPoint x: 734, startPoint y: 549, endPoint x: 642, endPoint y: 655, distance: 140.3
click at [642, 655] on p "Là màu sắc của ánh mặt trời, vàng tỏa ra một thứ năng lượng tích cực đầy ấm áp,…" at bounding box center [631, 581] width 505 height 166
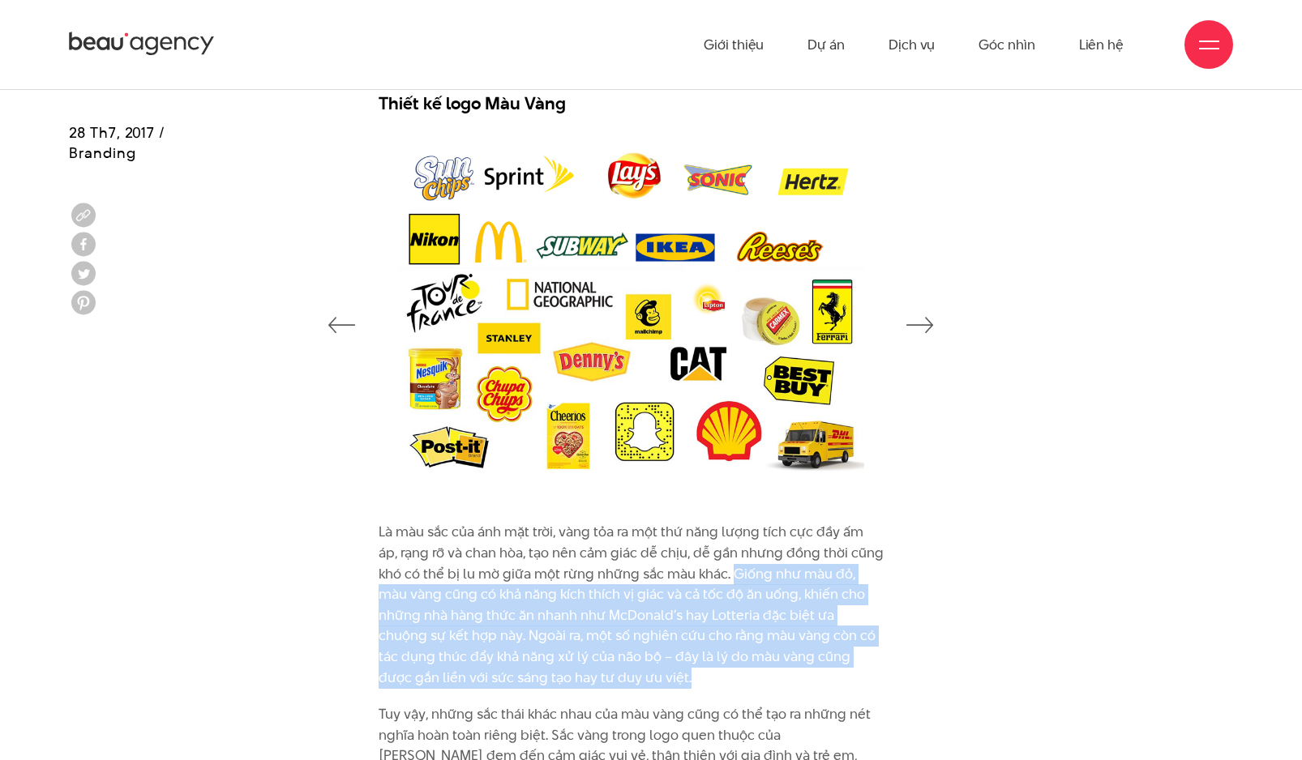
scroll to position [2577, 0]
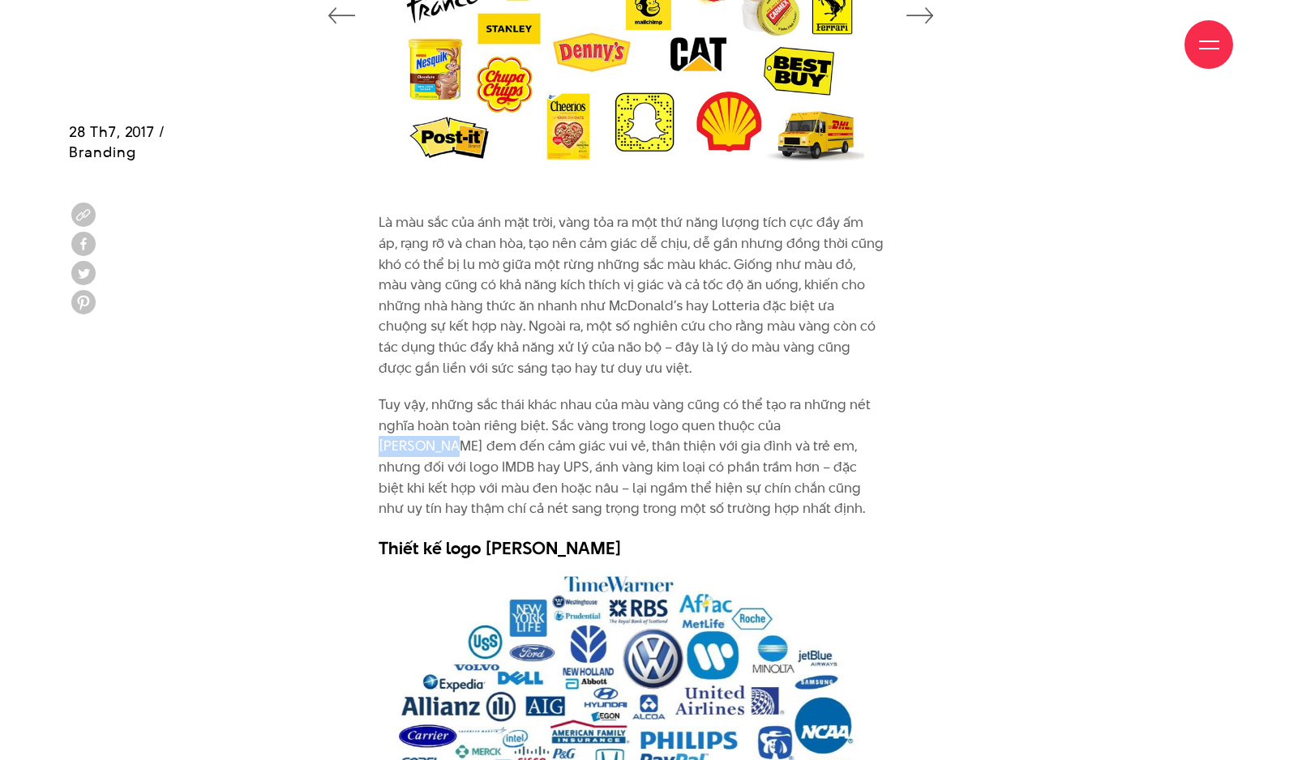
drag, startPoint x: 781, startPoint y: 426, endPoint x: 860, endPoint y: 427, distance: 79.5
click at [860, 427] on p "Tuy vậy, những sắc thái khác nhau của màu vàng cũng có thể tạo ra những nét ngh…" at bounding box center [631, 457] width 505 height 125
copy p "McDonald’s"
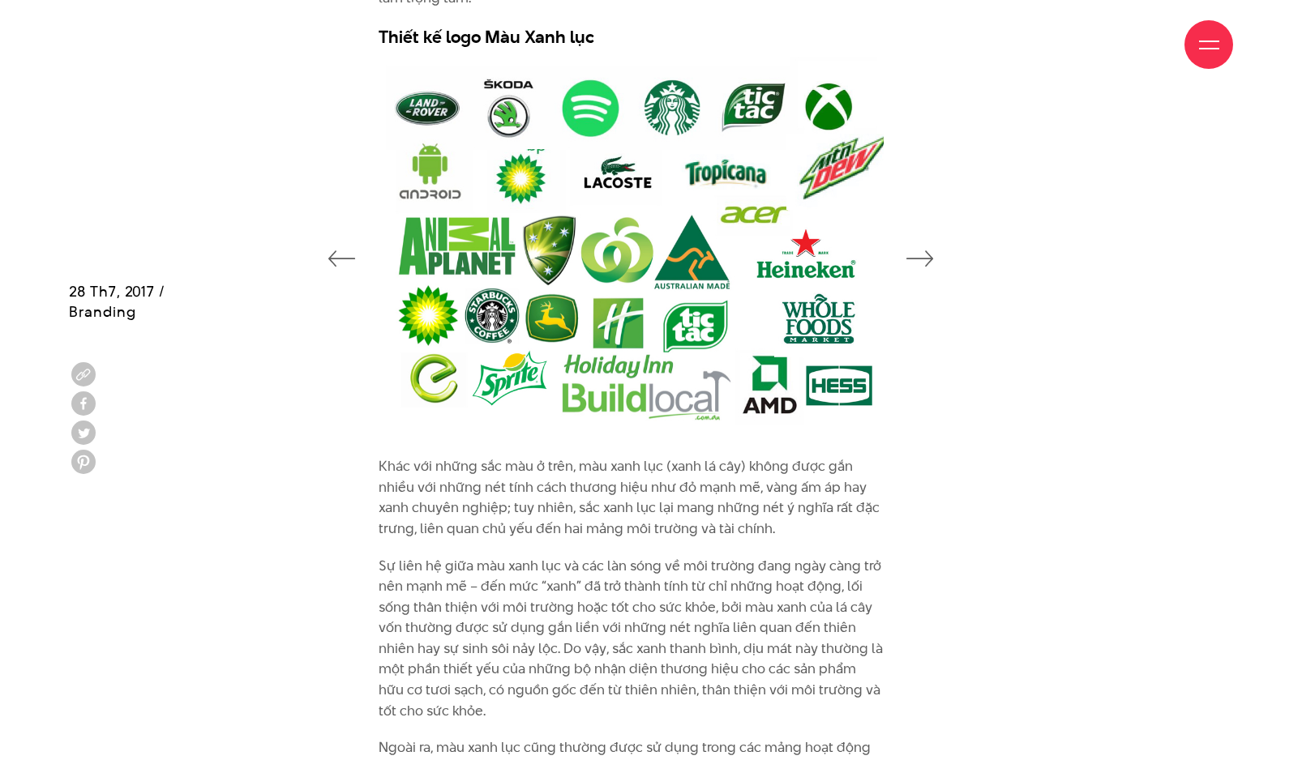
scroll to position [4101, 0]
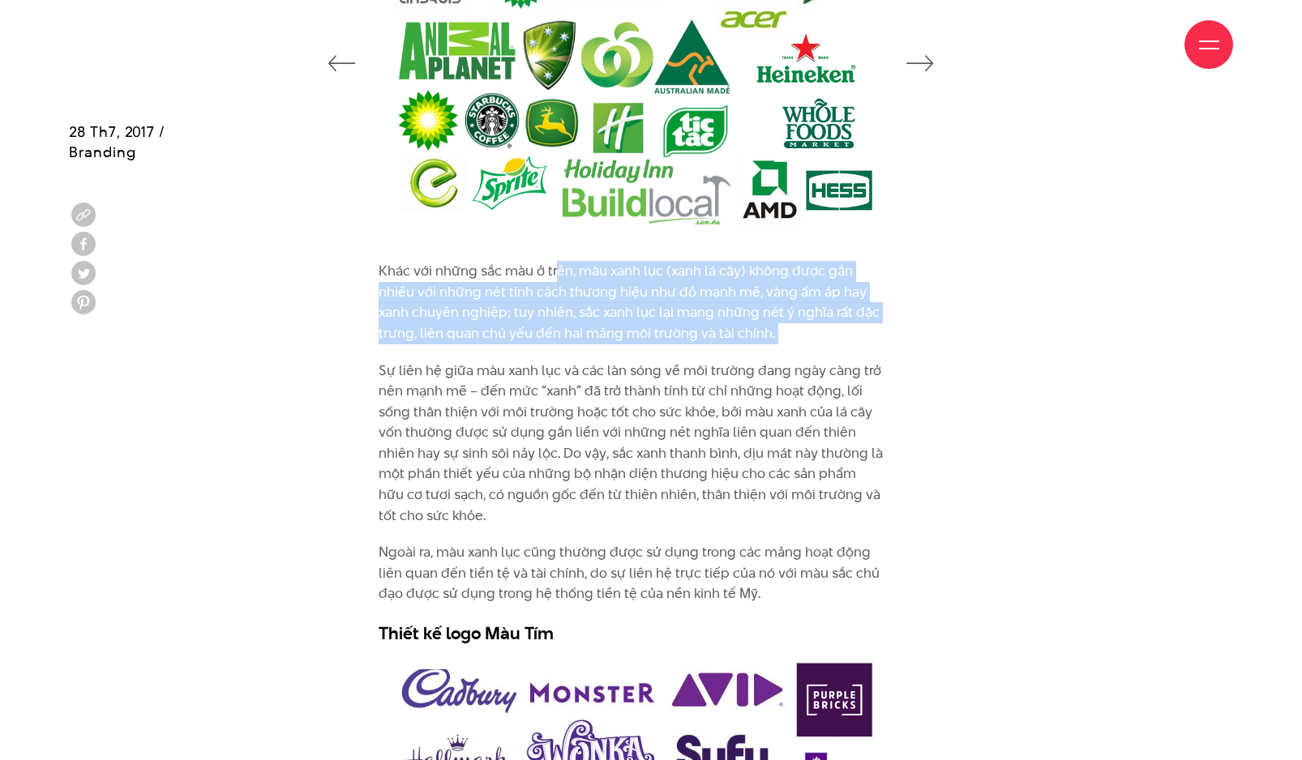
drag, startPoint x: 555, startPoint y: 272, endPoint x: 593, endPoint y: 347, distance: 83.8
click at [593, 347] on div "Khác với những sắc màu ở trên, màu xanh lục (xanh lá cây) không được gắn nhiều …" at bounding box center [631, 453] width 505 height 384
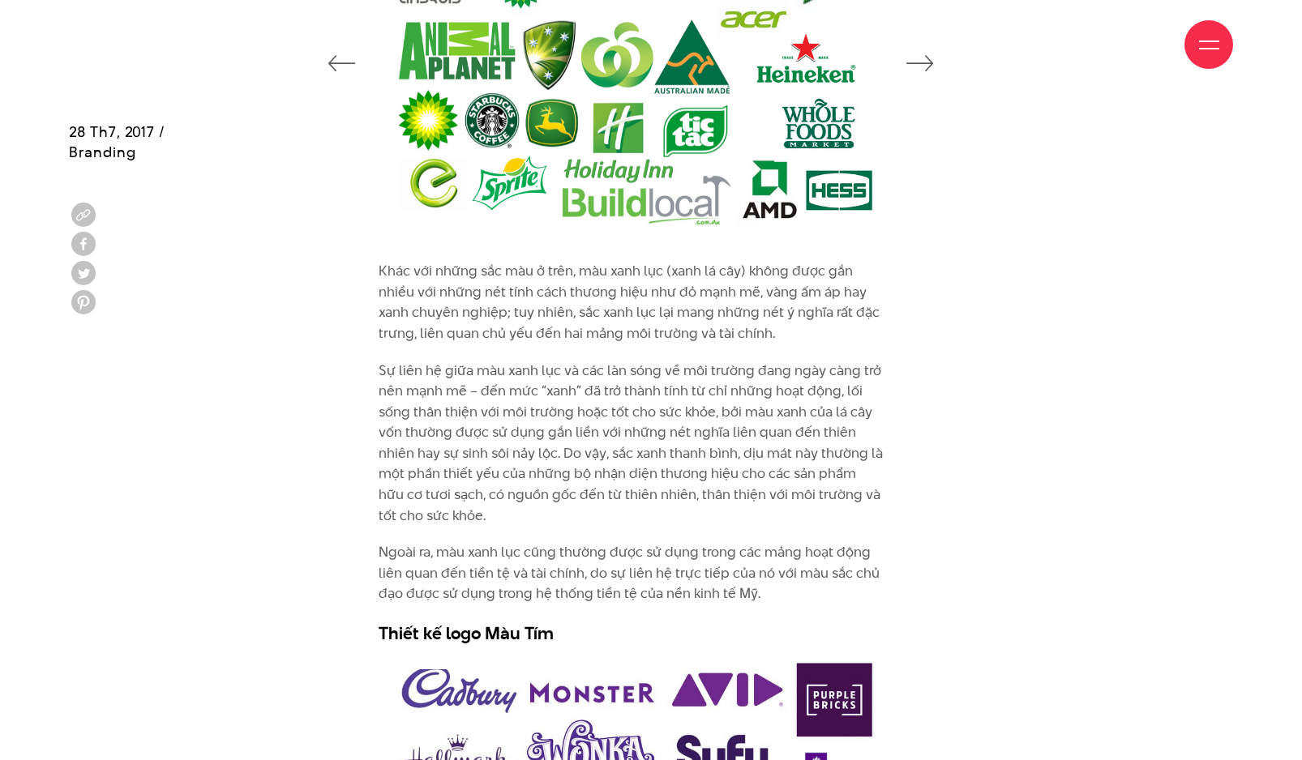
click at [537, 370] on p "Sự liên hệ giữa màu xanh lục và các làn sóng về môi trường đang ngày càng trở n…" at bounding box center [631, 444] width 505 height 166
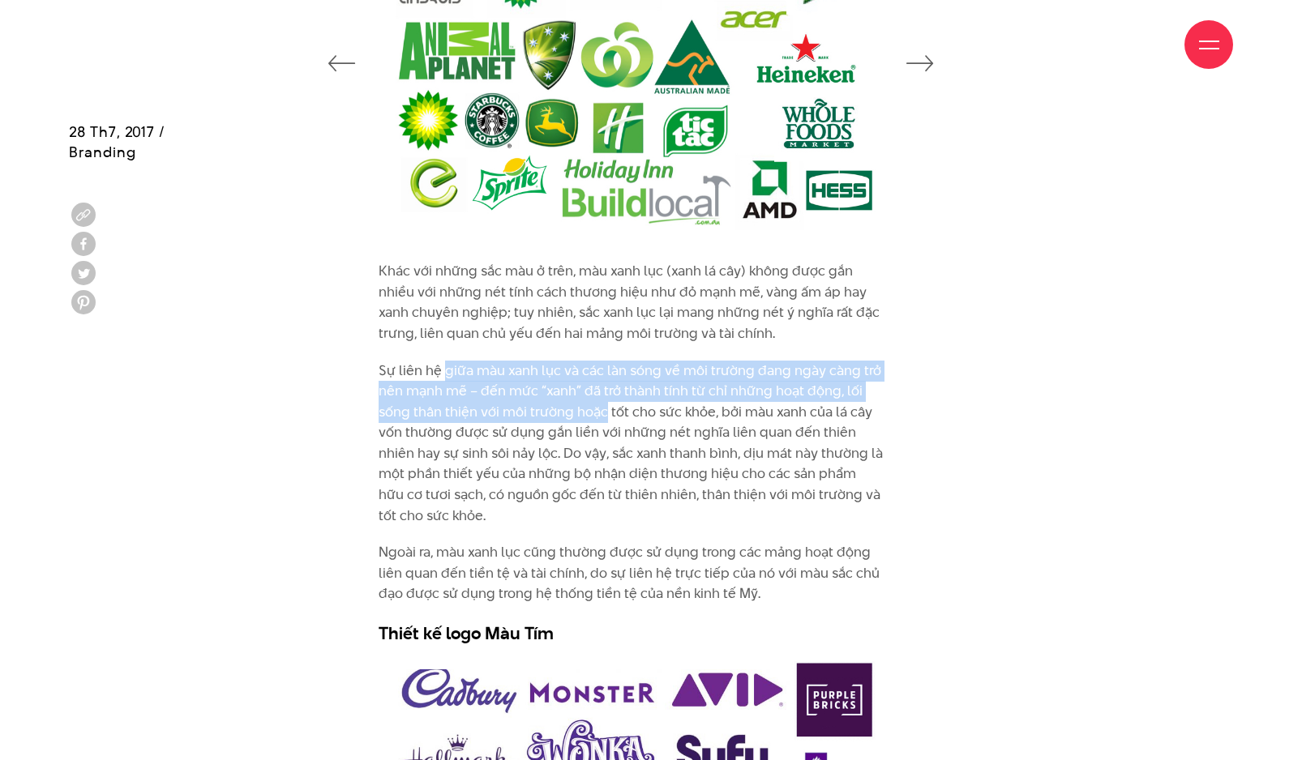
drag, startPoint x: 442, startPoint y: 371, endPoint x: 602, endPoint y: 409, distance: 164.8
click at [602, 409] on p "Sự liên hệ giữa màu xanh lục và các làn sóng về môi trường đang ngày càng trở n…" at bounding box center [631, 444] width 505 height 166
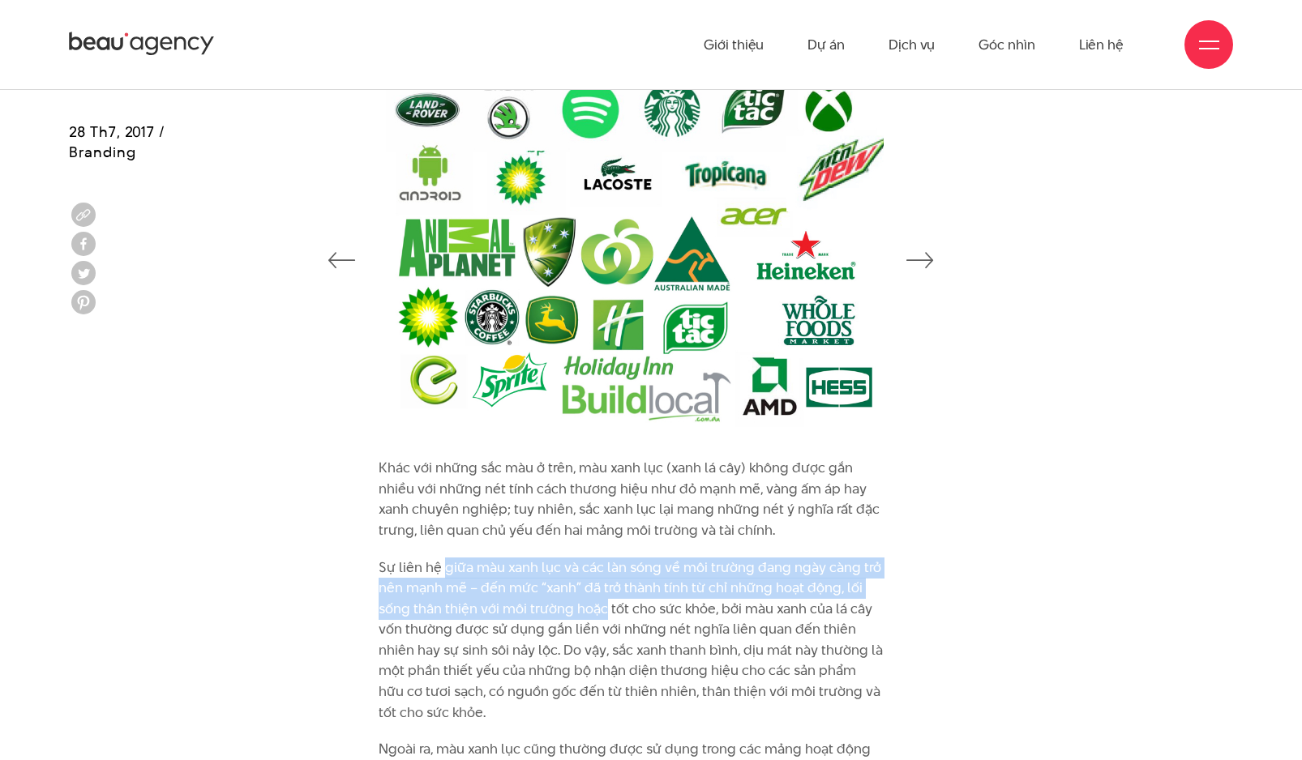
scroll to position [3817, 0]
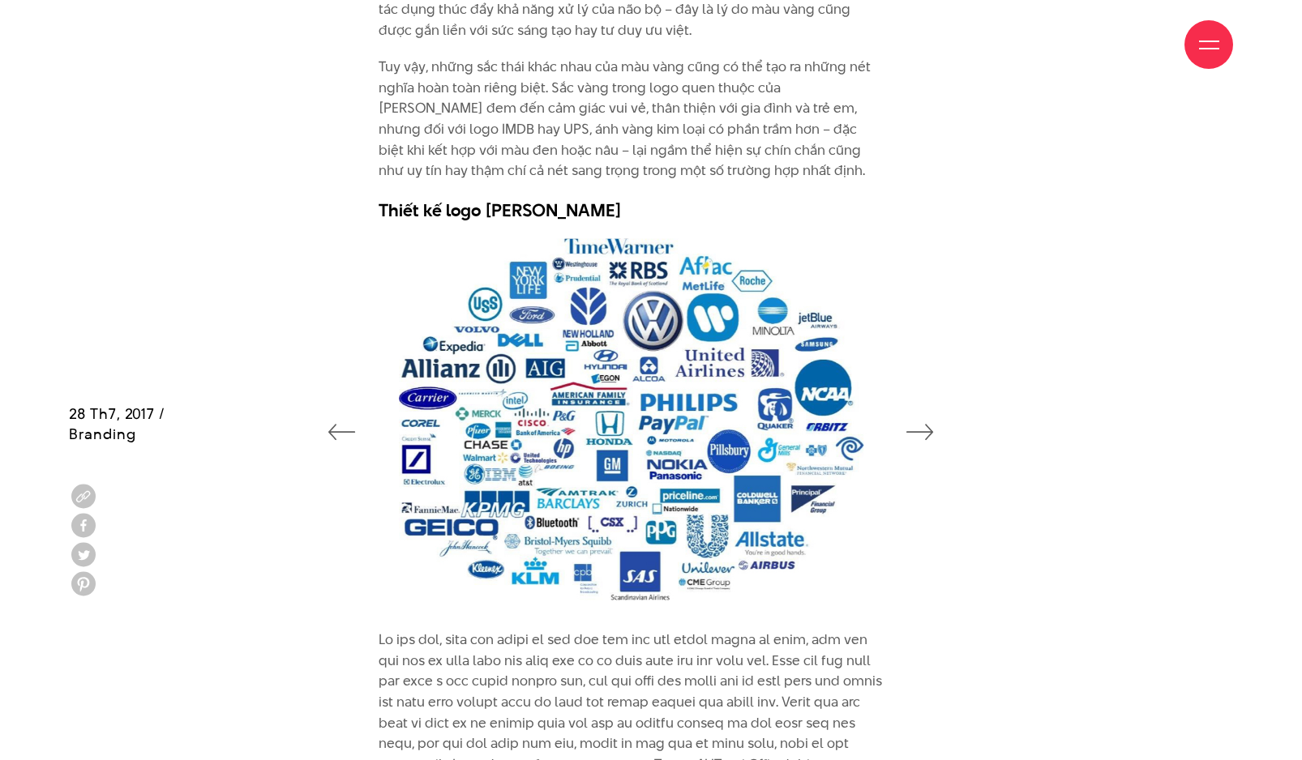
scroll to position [3197, 0]
